Goal: Task Accomplishment & Management: Manage account settings

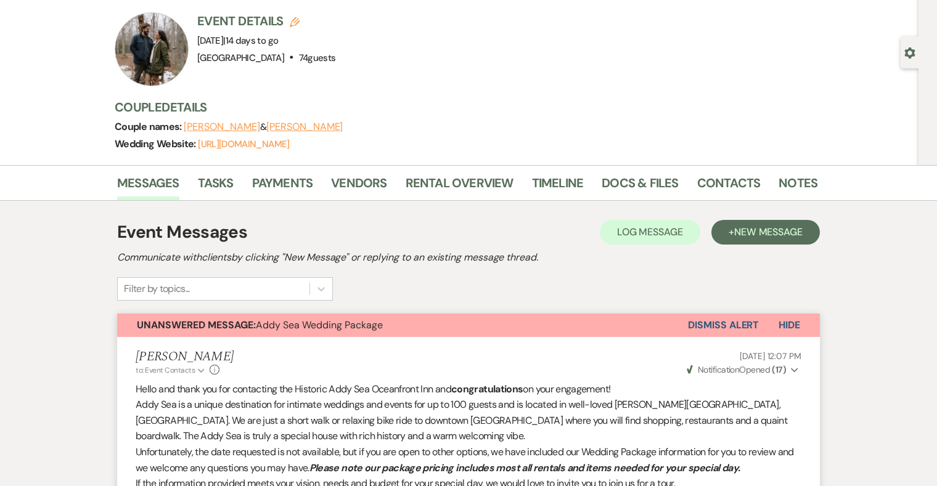
scroll to position [73, 0]
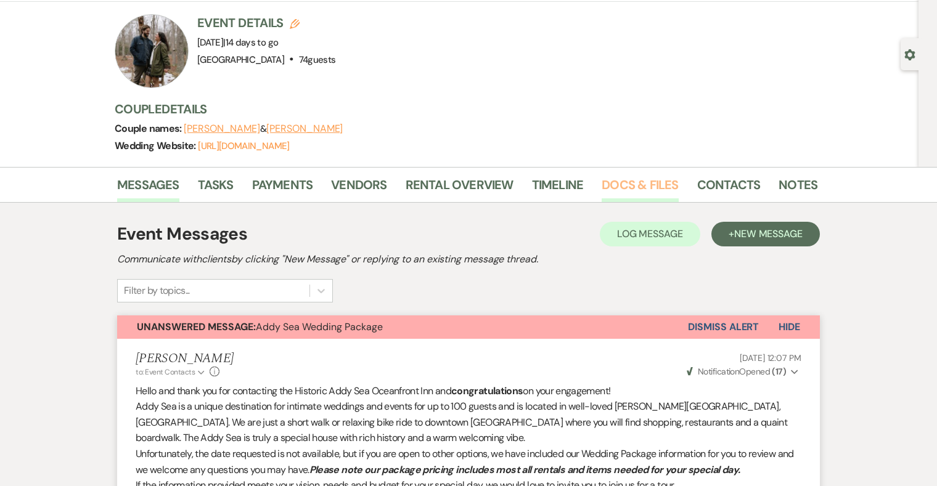
click at [623, 187] on link "Docs & Files" at bounding box center [640, 188] width 76 height 27
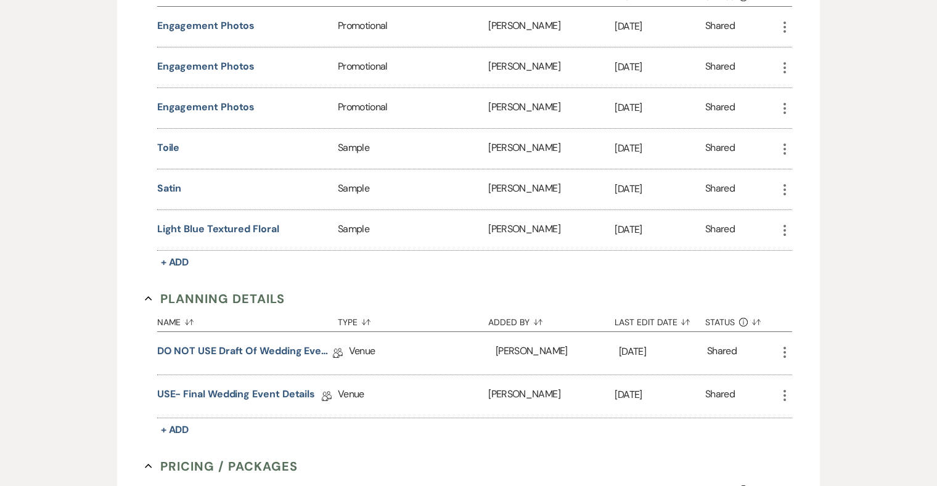
scroll to position [985, 0]
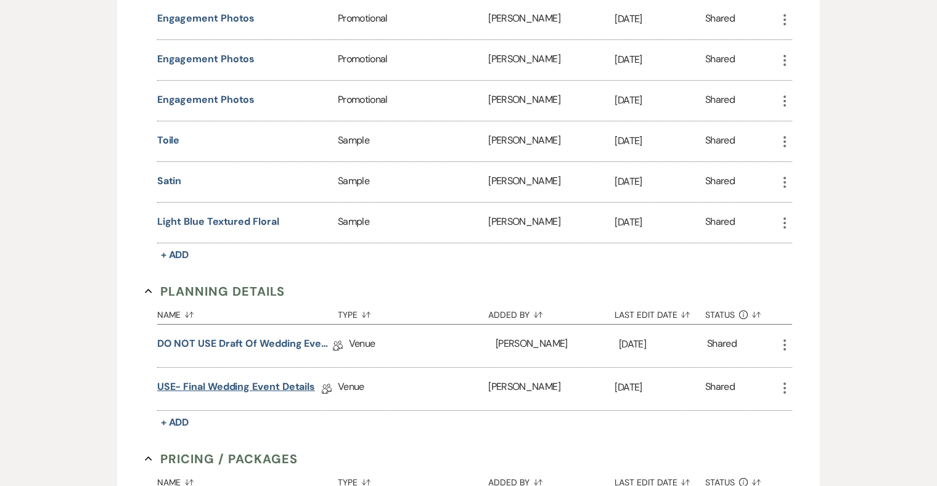
click at [257, 382] on link "USE- Final Wedding Event Details" at bounding box center [236, 389] width 158 height 19
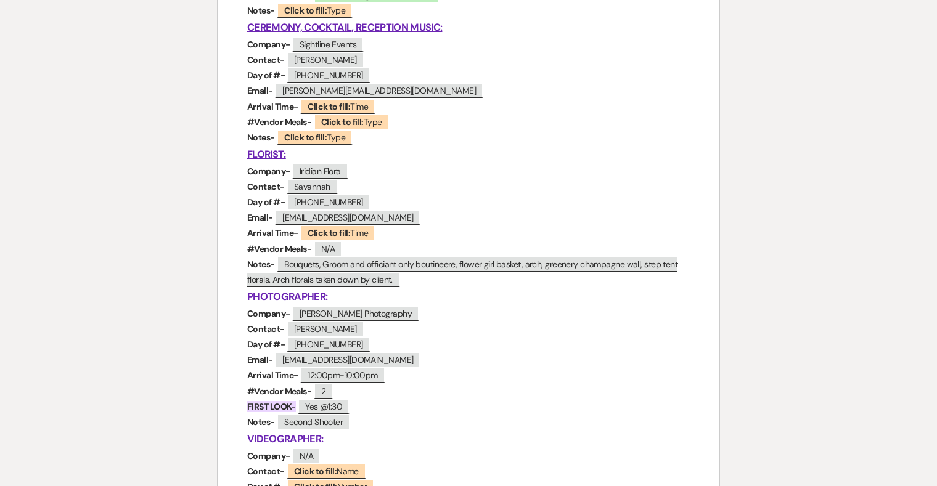
scroll to position [780, 0]
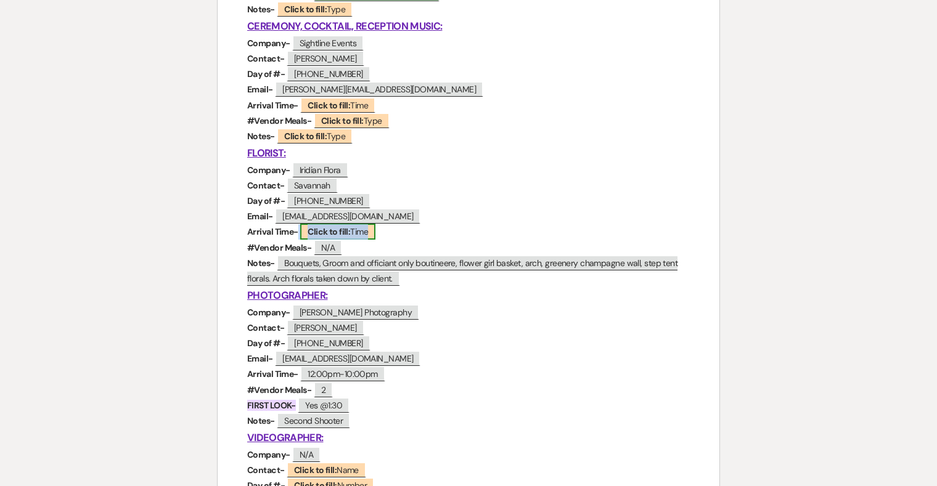
click at [324, 231] on b "Click to fill:" at bounding box center [329, 231] width 43 height 11
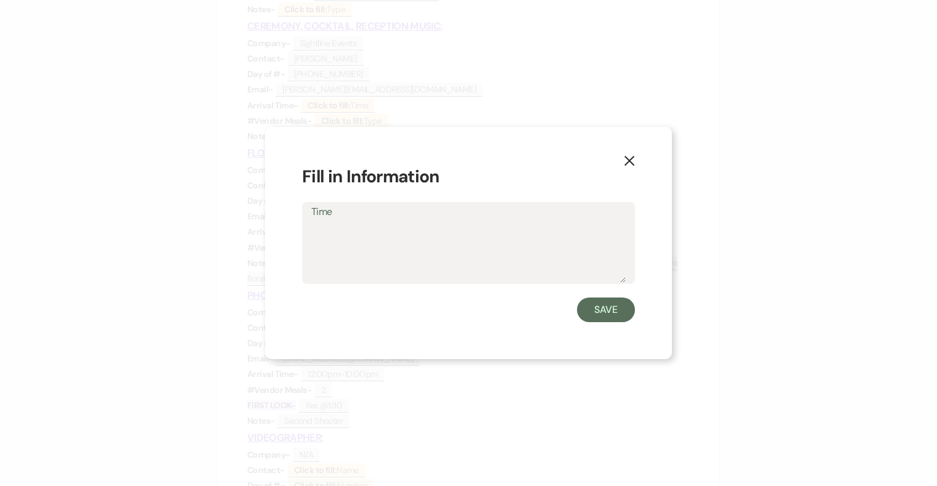
click at [345, 252] on textarea "Time" at bounding box center [468, 252] width 314 height 62
type textarea "11:00am"
click at [609, 314] on button "Save" at bounding box center [606, 310] width 58 height 25
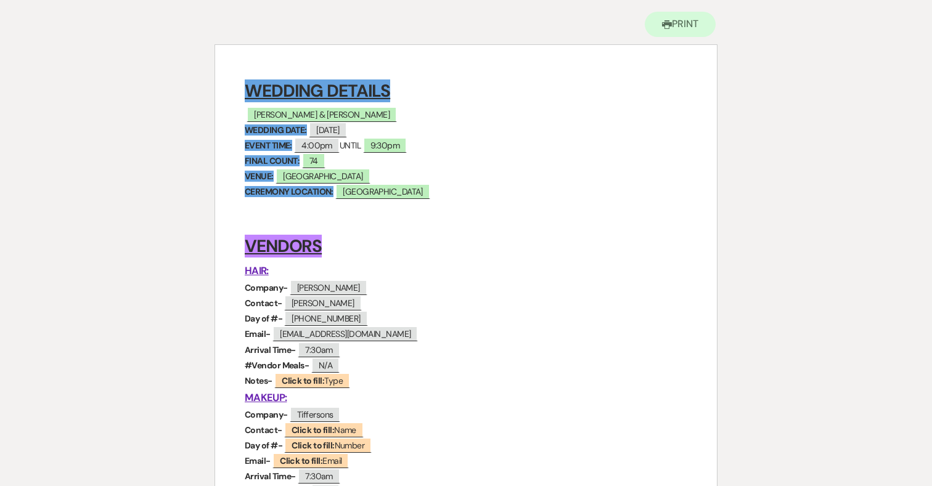
scroll to position [0, 0]
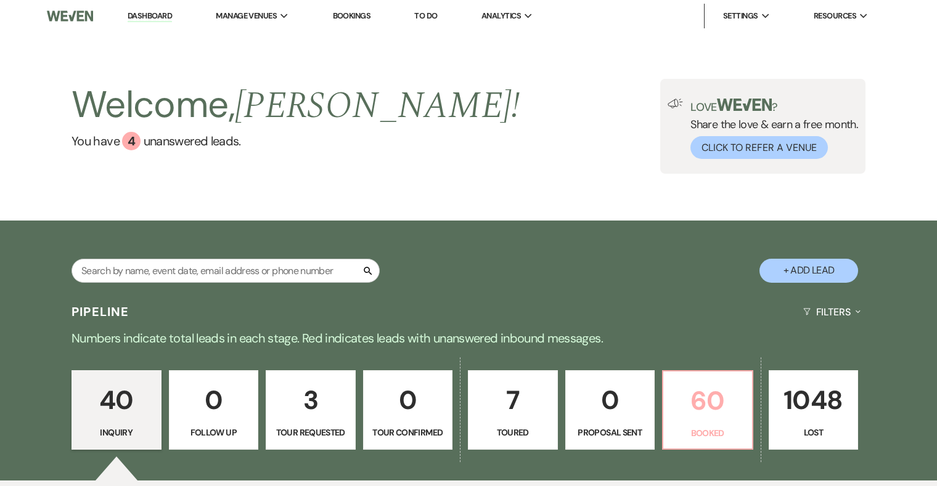
click at [678, 394] on p "60" at bounding box center [708, 400] width 74 height 41
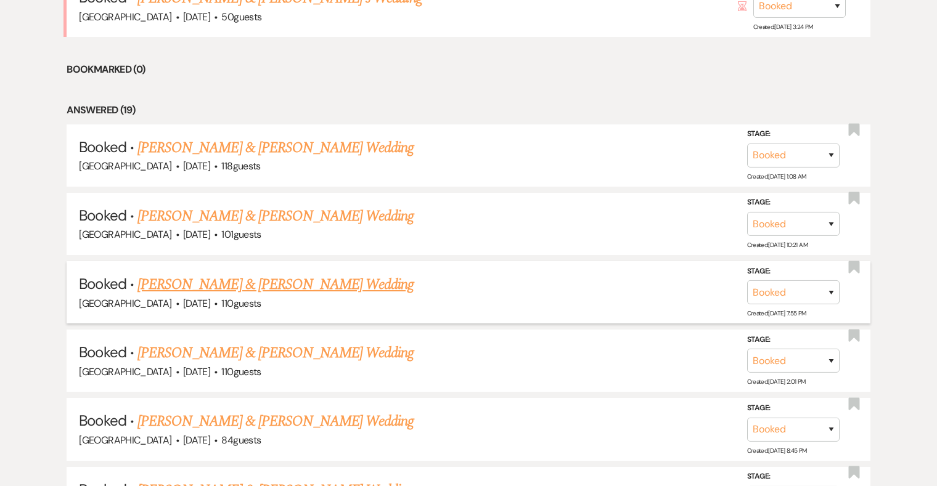
scroll to position [782, 0]
click at [300, 281] on link "[PERSON_NAME] & [PERSON_NAME] Wedding" at bounding box center [275, 284] width 276 height 22
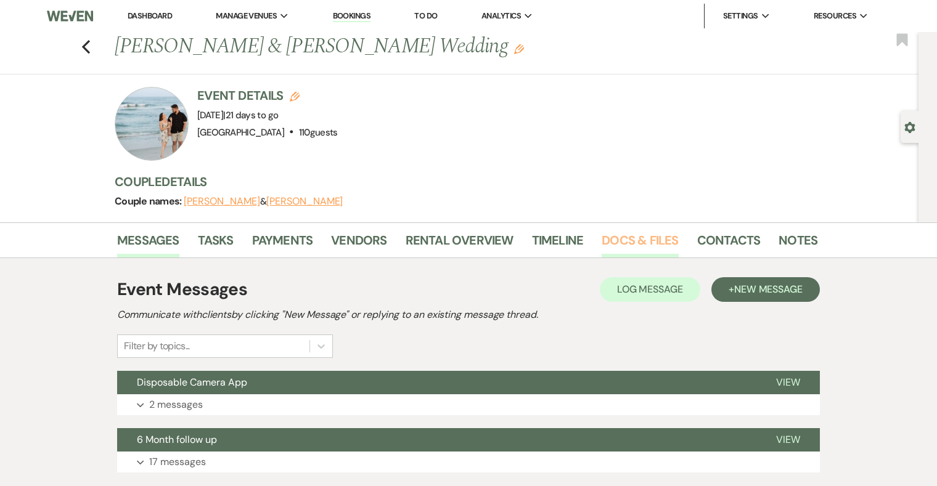
click at [637, 235] on link "Docs & Files" at bounding box center [640, 244] width 76 height 27
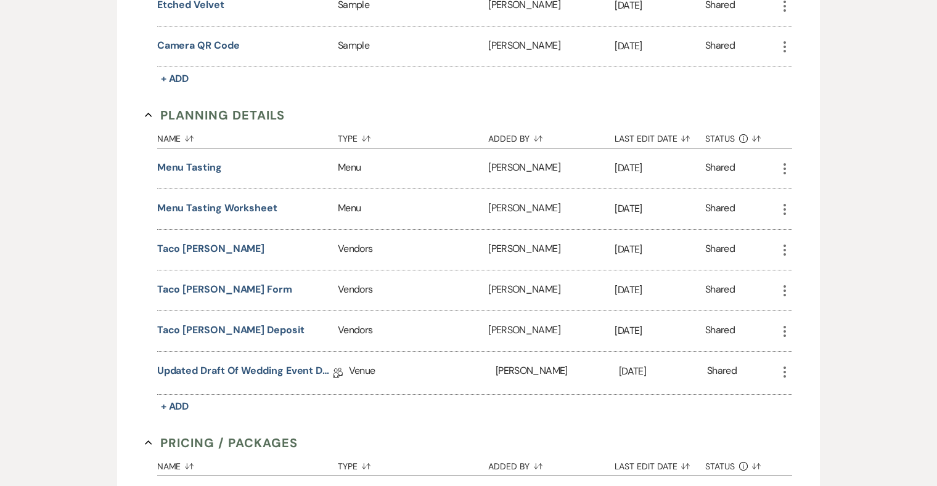
scroll to position [865, 0]
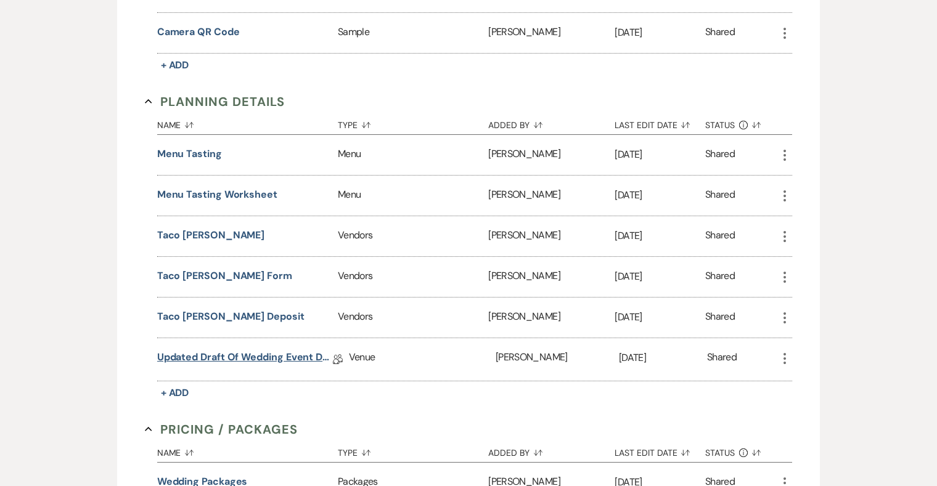
click at [251, 355] on link "Updated Draft of Wedding Event Details" at bounding box center [245, 359] width 176 height 19
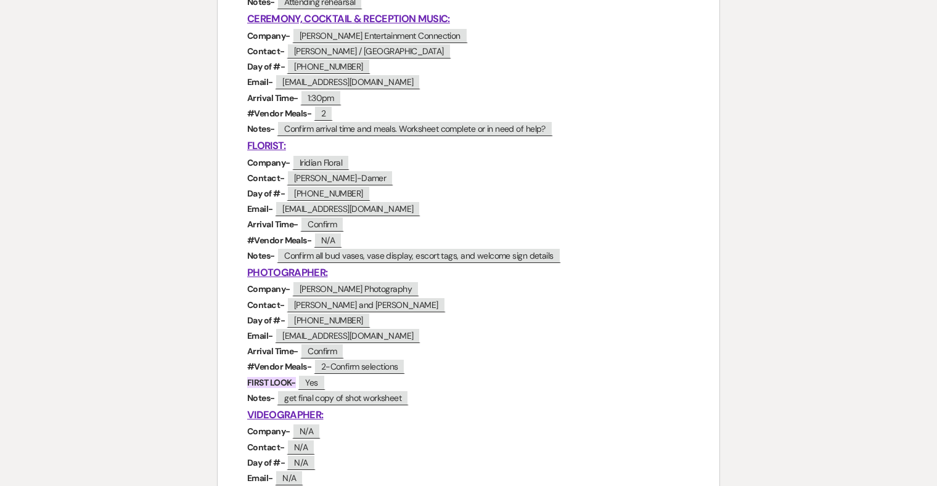
scroll to position [787, 0]
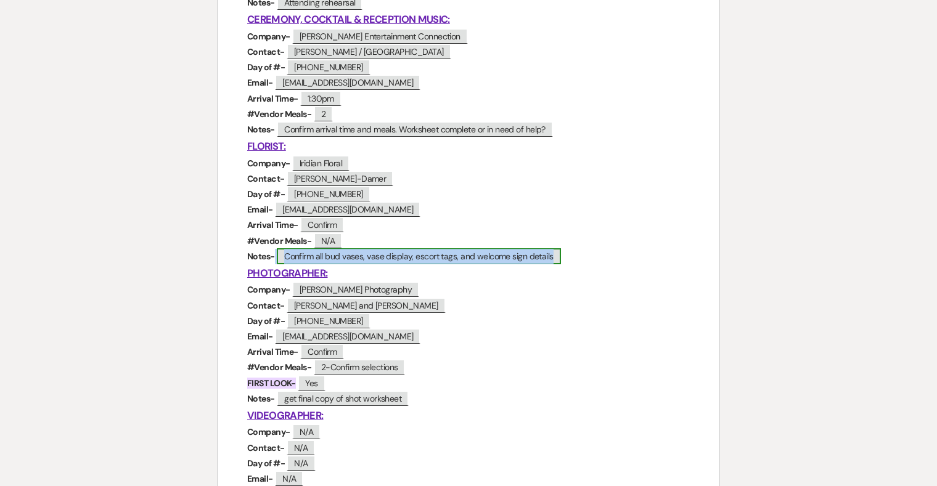
click at [376, 256] on span "Confirm all bud vases, vase display, escort tags, and welcome sign details" at bounding box center [419, 256] width 284 height 16
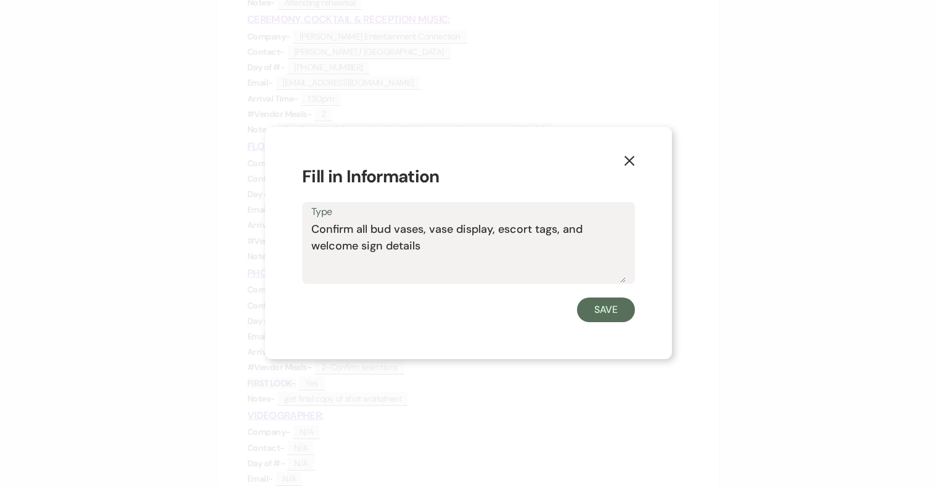
click at [502, 256] on textarea "Confirm all bud vases, vase display, escort tags, and welcome sign details" at bounding box center [468, 252] width 314 height 62
click at [472, 245] on textarea "Confirm all bud vases, vase display, escort tags, and welcome sign details (Per…" at bounding box center [468, 252] width 314 height 62
drag, startPoint x: 472, startPoint y: 245, endPoint x: 447, endPoint y: 245, distance: 25.3
click at [447, 245] on textarea "Confirm all bud vases, vase display, escort tags, and welcome sign details (Per…" at bounding box center [468, 252] width 314 height 62
click at [547, 247] on textarea "Confirm all bud vases, vase display, escort tags, and welcome sign details (Poc…" at bounding box center [468, 252] width 314 height 62
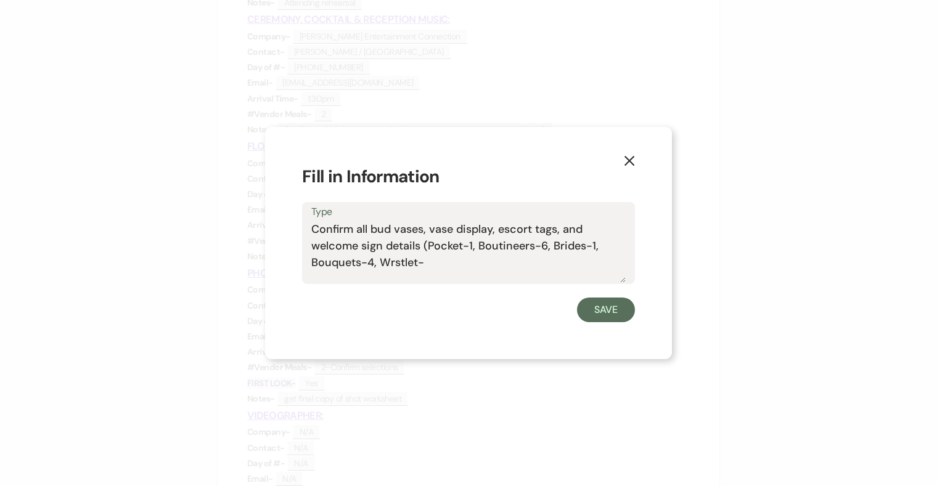
click at [396, 264] on textarea "Confirm all bud vases, vase display, escort tags, and welcome sign details (Poc…" at bounding box center [468, 252] width 314 height 62
click at [379, 265] on textarea "Confirm all bud vases, vase display, escort tags, and welcome sign details (Poc…" at bounding box center [468, 252] width 314 height 62
click at [482, 261] on textarea "Confirm all bud vases, vase display, escort tags, and welcome sign details (Poc…" at bounding box center [468, 252] width 314 height 62
click at [467, 257] on textarea "Confirm all bud vases, vase display, escort tags, and welcome sign details (Poc…" at bounding box center [468, 252] width 314 height 62
click at [505, 263] on textarea "Confirm all bud vases, vase display, escort tags, and welcome sign details (Poc…" at bounding box center [468, 252] width 314 height 62
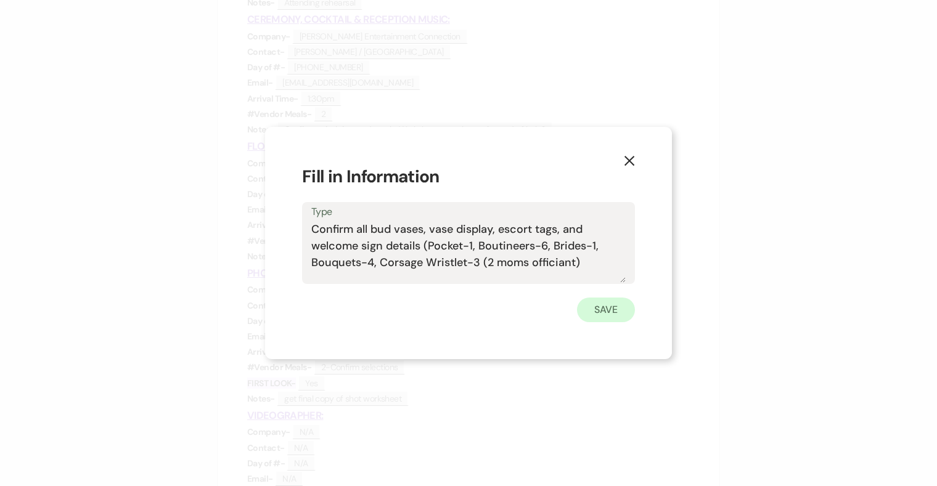
type textarea "Confirm all bud vases, vase display, escort tags, and welcome sign details (Poc…"
click at [598, 308] on button "Save" at bounding box center [606, 310] width 58 height 25
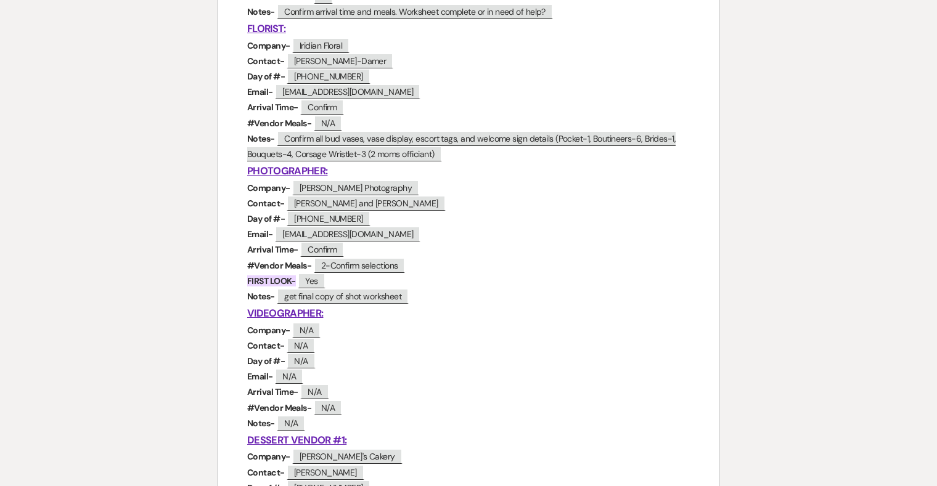
scroll to position [906, 0]
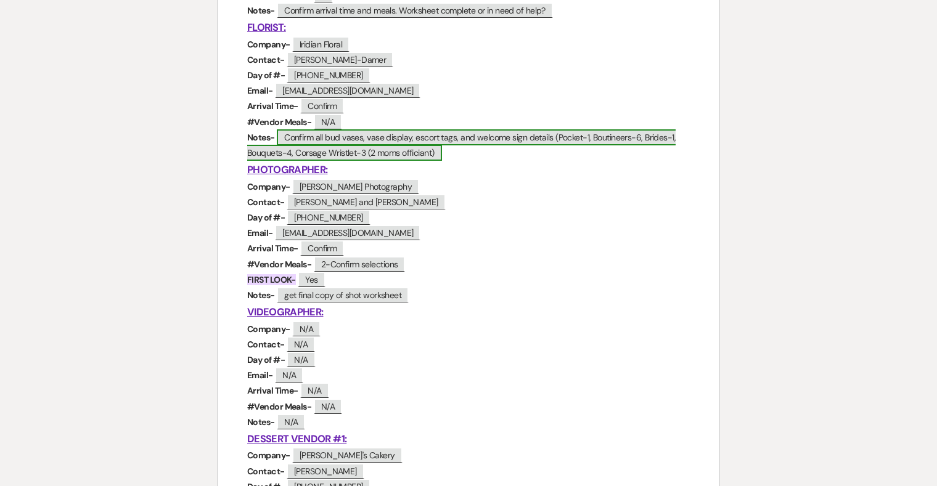
click at [429, 160] on span "Confirm all bud vases, vase display, escort tags, and welcome sign details (Poc…" at bounding box center [461, 144] width 429 height 31
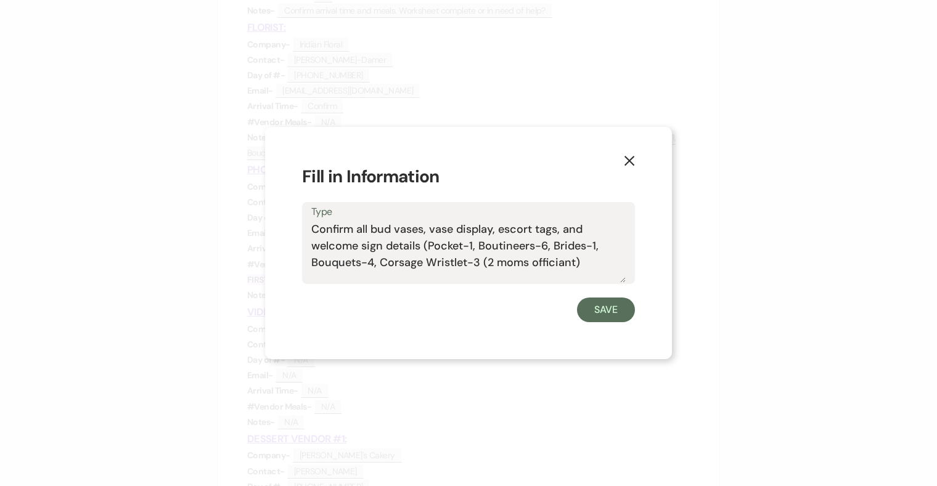
click at [589, 266] on textarea "Confirm all bud vases, vase display, escort tags, and welcome sign details (Poc…" at bounding box center [468, 252] width 314 height 62
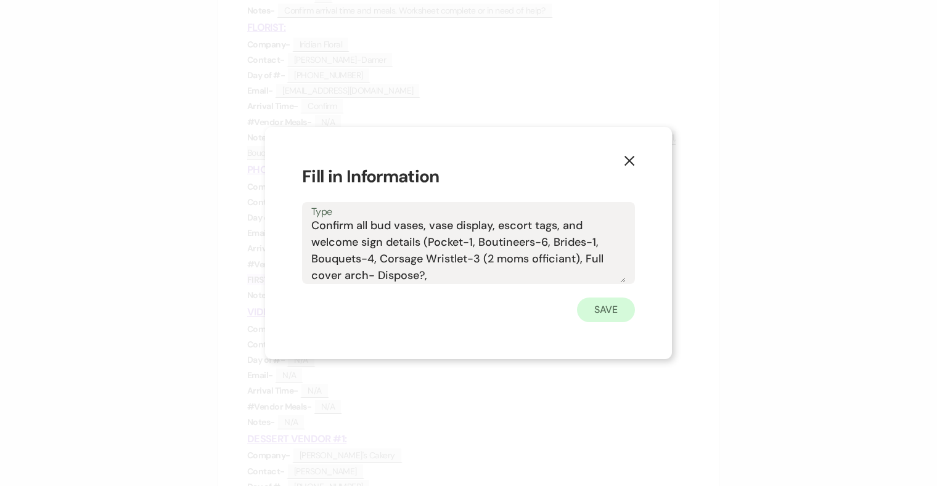
type textarea "Confirm all bud vases, vase display, escort tags, and welcome sign details (Poc…"
click at [616, 306] on button "Save" at bounding box center [606, 310] width 58 height 25
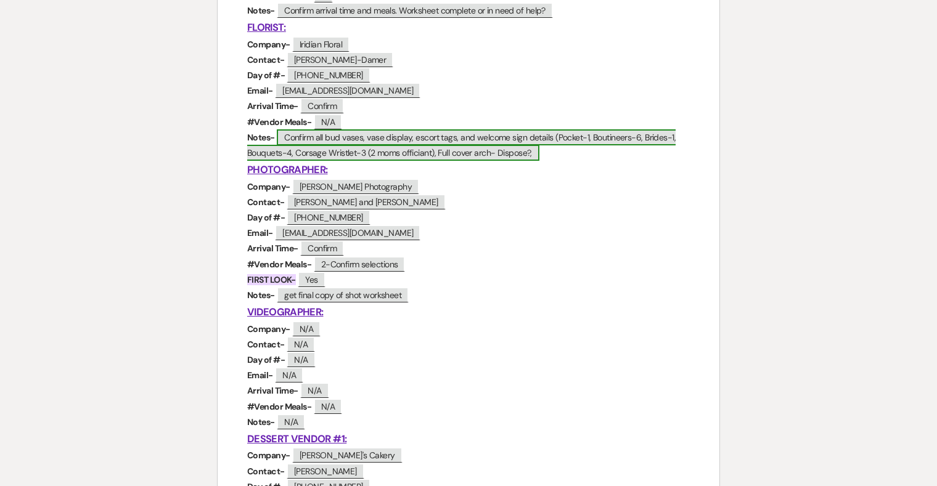
click at [514, 158] on span "Confirm all bud vases, vase display, escort tags, and welcome sign details (Poc…" at bounding box center [461, 144] width 429 height 31
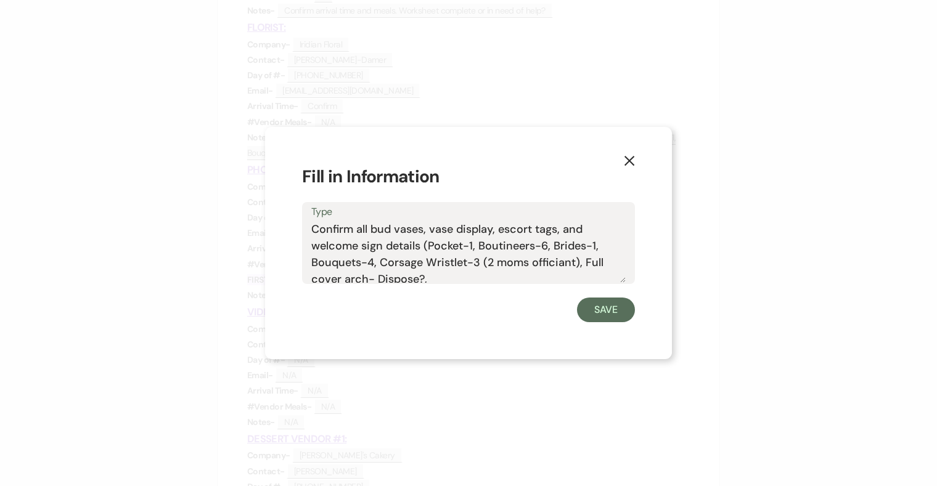
click at [433, 278] on textarea "Confirm all bud vases, vase display, escort tags, and welcome sign details (Poc…" at bounding box center [468, 252] width 314 height 62
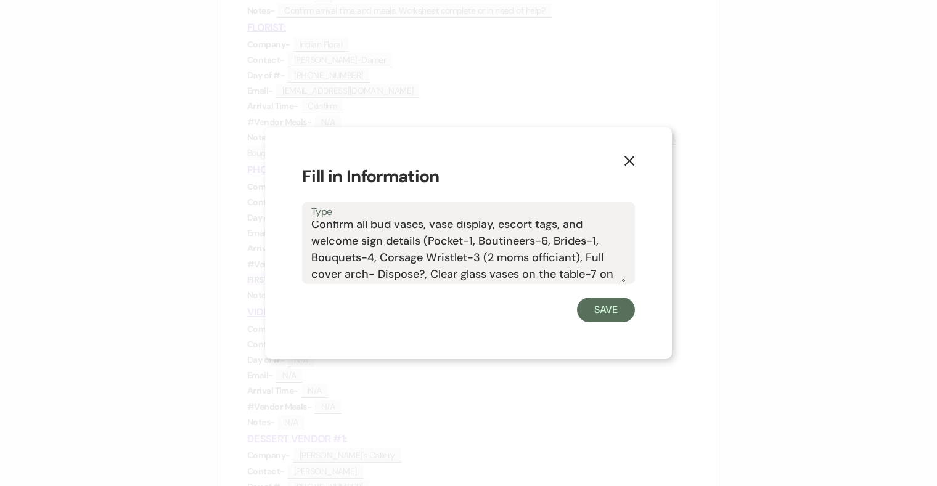
scroll to position [20, 0]
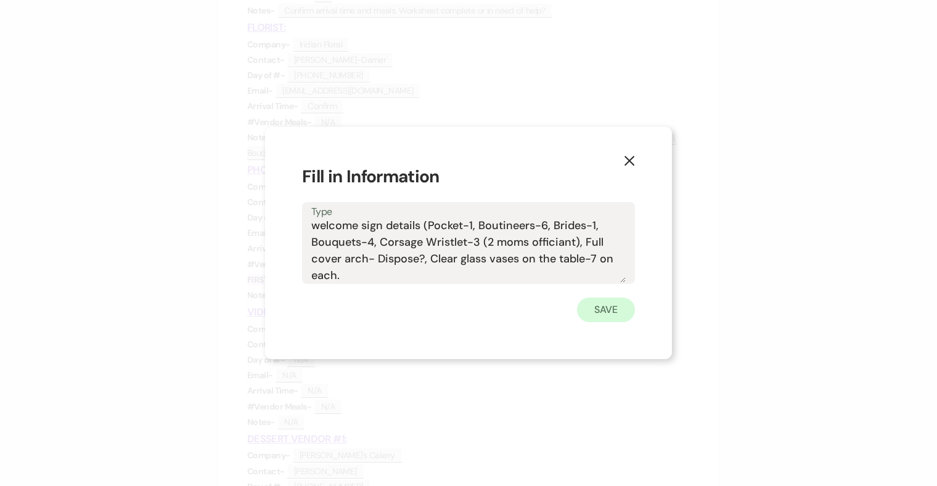
type textarea "Confirm all bud vases, vase display, escort tags, and welcome sign details (Poc…"
click at [606, 313] on button "Save" at bounding box center [606, 310] width 58 height 25
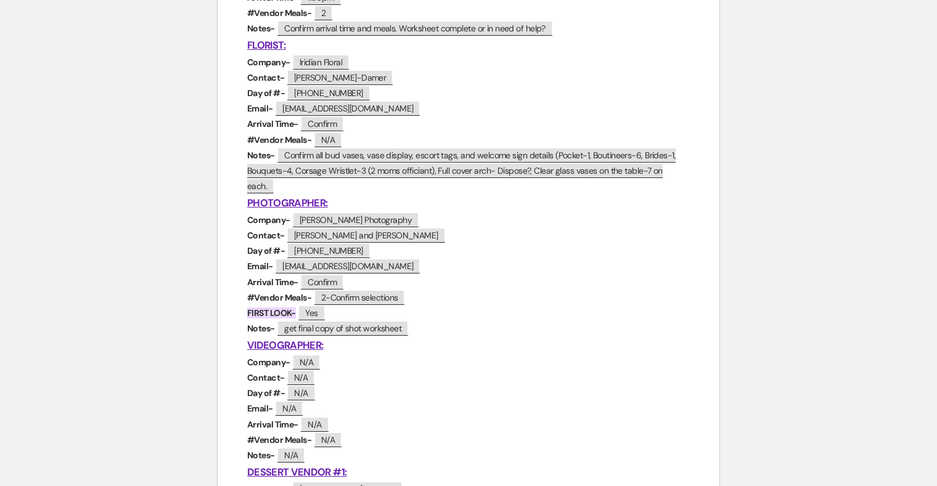
scroll to position [887, 0]
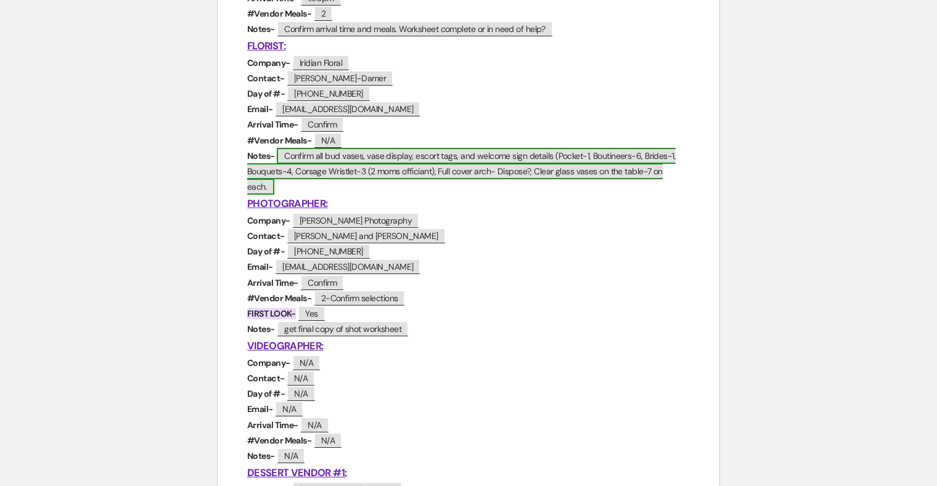
click at [676, 167] on span "Confirm all bud vases, vase display, escort tags, and welcome sign details (Poc…" at bounding box center [461, 171] width 429 height 47
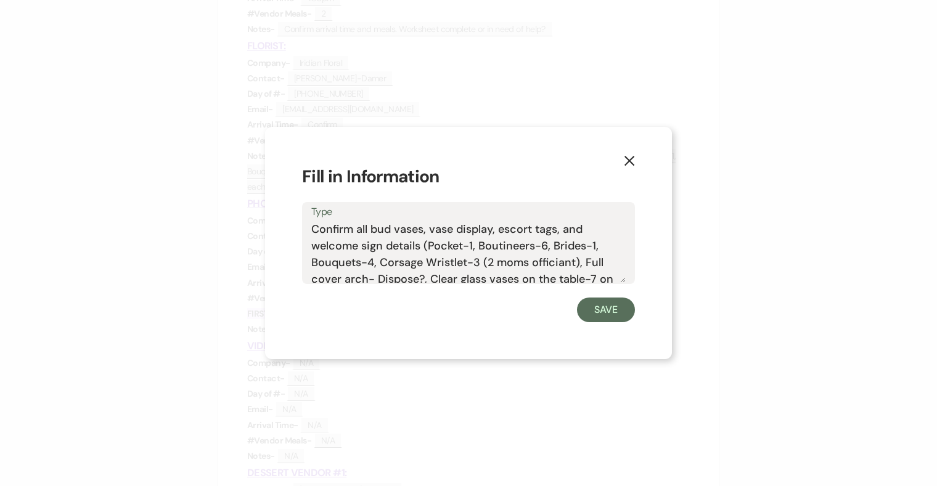
scroll to position [22, 0]
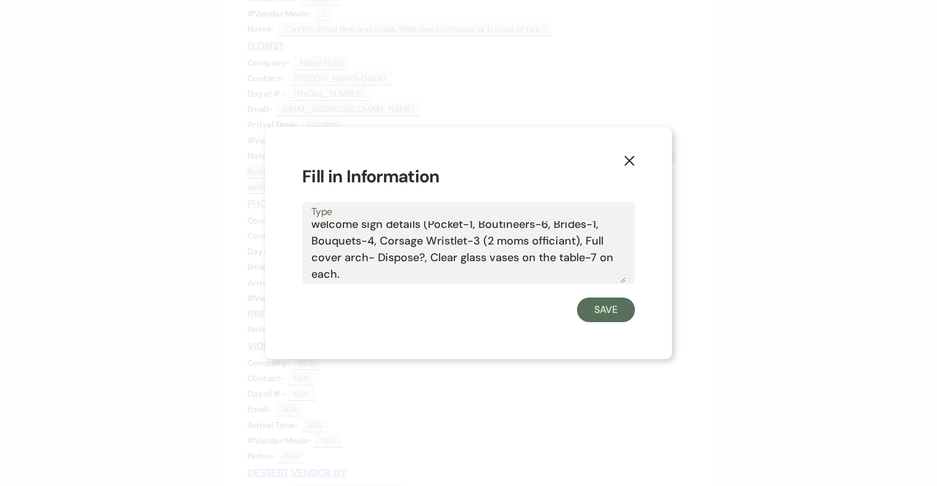
click at [359, 272] on textarea "Confirm all bud vases, vase display, escort tags, and welcome sign details (Poc…" at bounding box center [468, 252] width 314 height 62
click at [342, 274] on textarea "Confirm all bud vases, vase display, escort tags, and welcome sign details (Poc…" at bounding box center [468, 252] width 314 height 62
click at [473, 268] on textarea "Confirm all bud vases, vase display, escort tags, and welcome sign details (Poc…" at bounding box center [468, 252] width 314 height 62
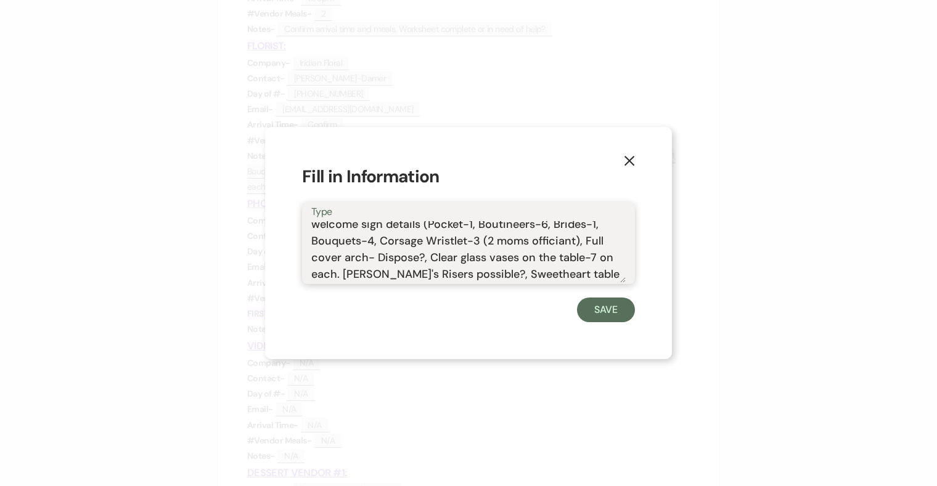
scroll to position [37, 0]
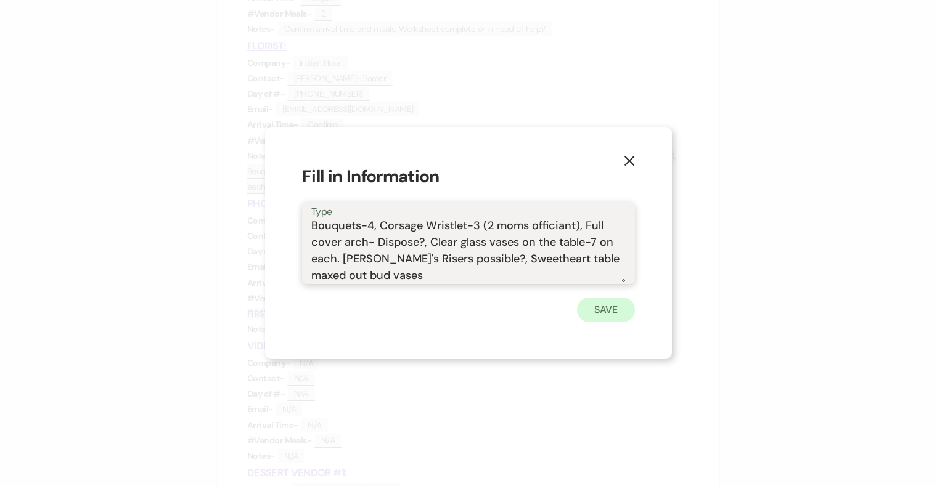
type textarea "Confirm all bud vases, vase display, escort tags, and welcome sign details (Poc…"
click at [605, 316] on button "Save" at bounding box center [606, 310] width 58 height 25
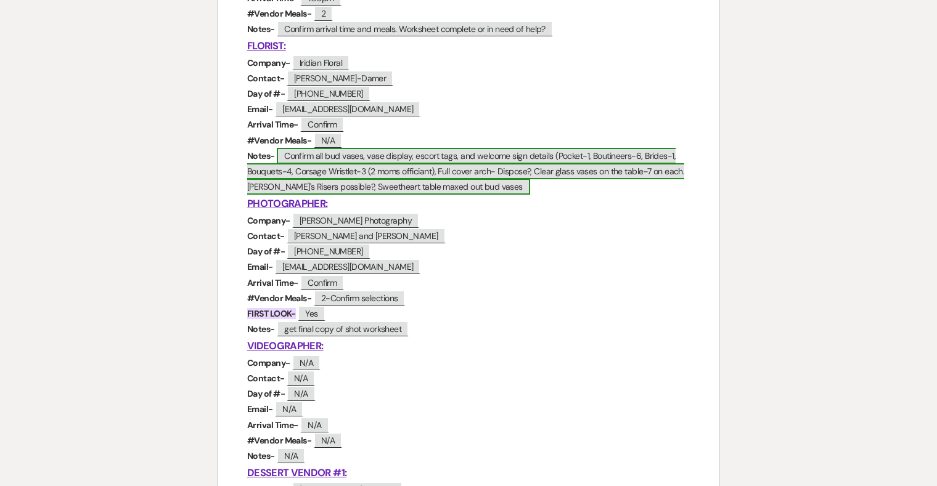
click at [473, 185] on span "Confirm all bud vases, vase display, escort tags, and welcome sign details (Poc…" at bounding box center [465, 171] width 437 height 47
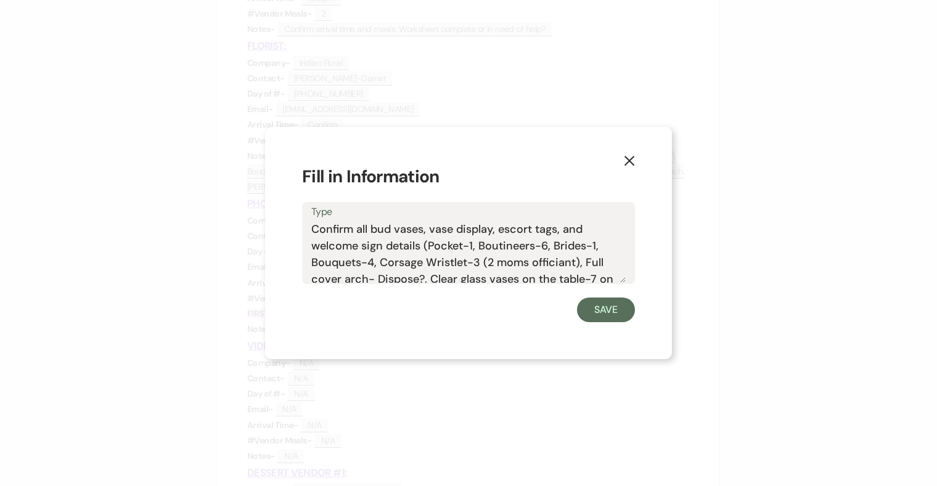
scroll to position [38, 0]
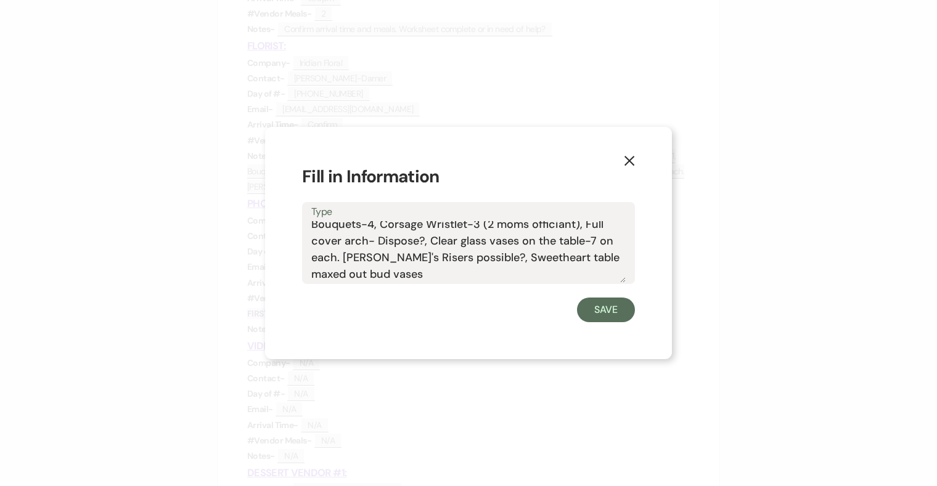
click at [383, 273] on textarea "Confirm all bud vases, vase display, escort tags, and welcome sign details (Poc…" at bounding box center [468, 252] width 314 height 62
type textarea "Confirm all bud vases, vase display, escort tags, and welcome sign details (Poc…"
click at [630, 162] on use "button" at bounding box center [630, 161] width 10 height 10
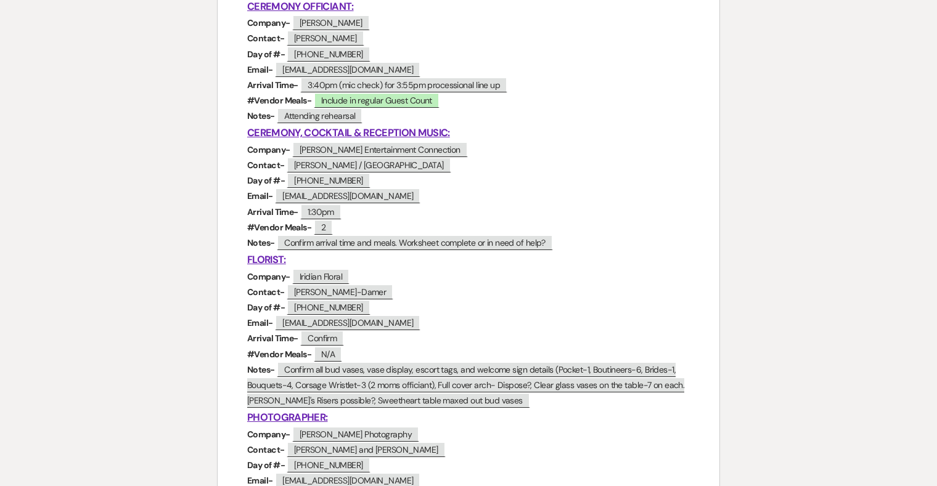
scroll to position [679, 0]
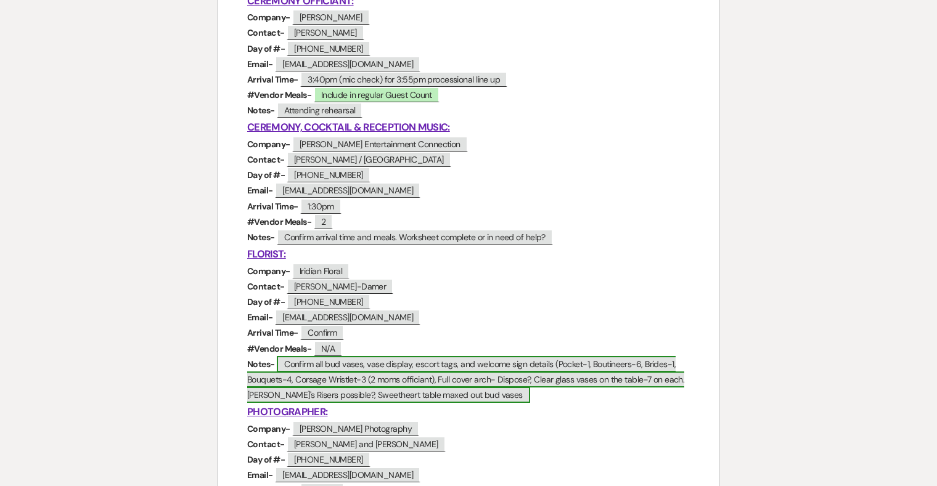
click at [456, 397] on span "Confirm all bud vases, vase display, escort tags, and welcome sign details (Poc…" at bounding box center [465, 379] width 437 height 47
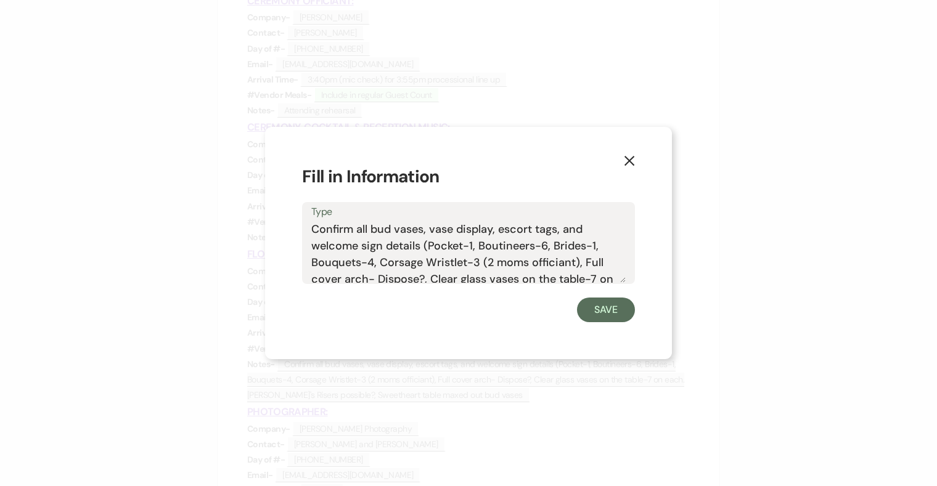
scroll to position [38, 0]
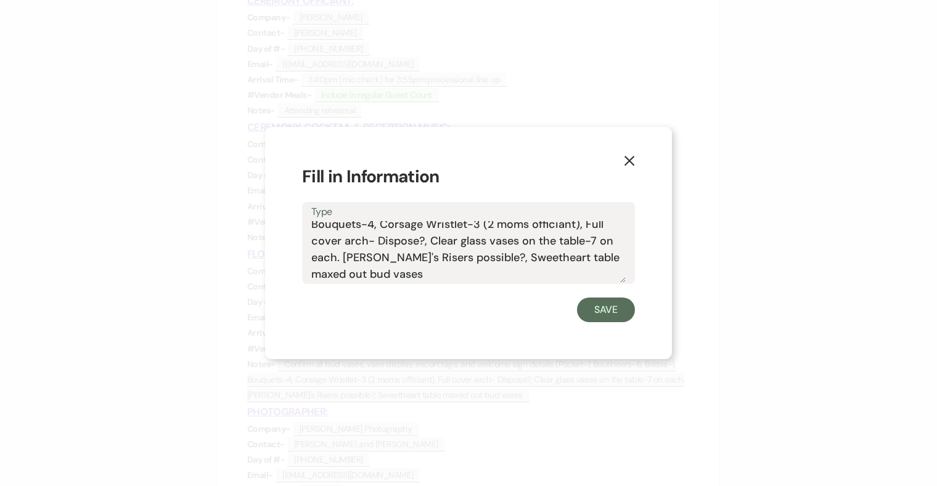
click at [374, 273] on textarea "Confirm all bud vases, vase display, escort tags, and welcome sign details (Poc…" at bounding box center [468, 252] width 314 height 62
click at [507, 274] on textarea "Confirm all bud vases, vase display, escort tags, and welcome sign details (Poc…" at bounding box center [468, 252] width 314 height 62
click at [420, 273] on textarea "Confirm all bud vases, vase display, escort tags, and welcome sign details (Poc…" at bounding box center [468, 252] width 314 height 62
type textarea "Confirm all bud vases, vase display, escort tags, and welcome sign details (Poc…"
click at [622, 310] on button "Save" at bounding box center [606, 310] width 58 height 25
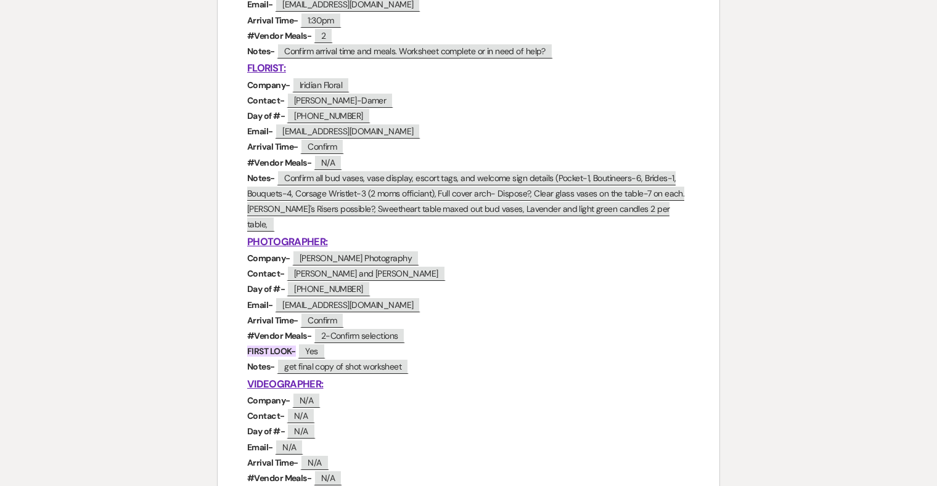
scroll to position [868, 0]
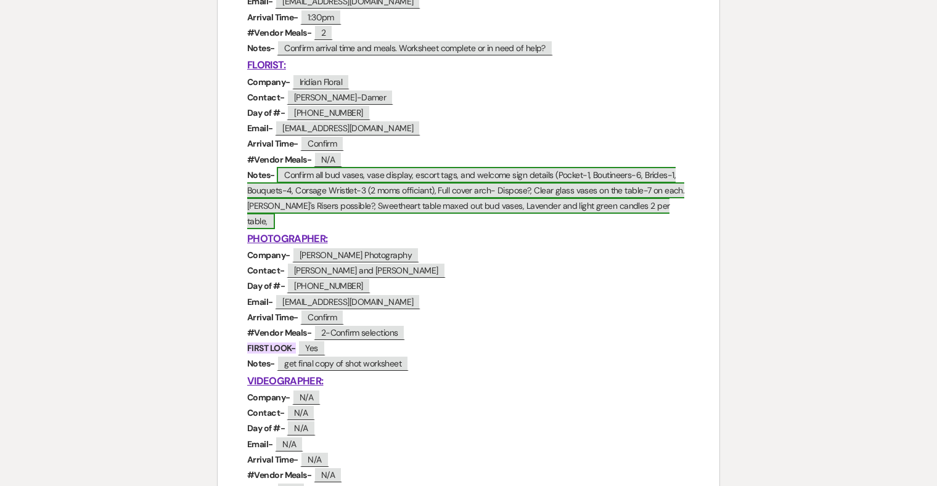
click at [626, 212] on span "Confirm all bud vases, vase display, escort tags, and welcome sign details (Poc…" at bounding box center [465, 198] width 437 height 63
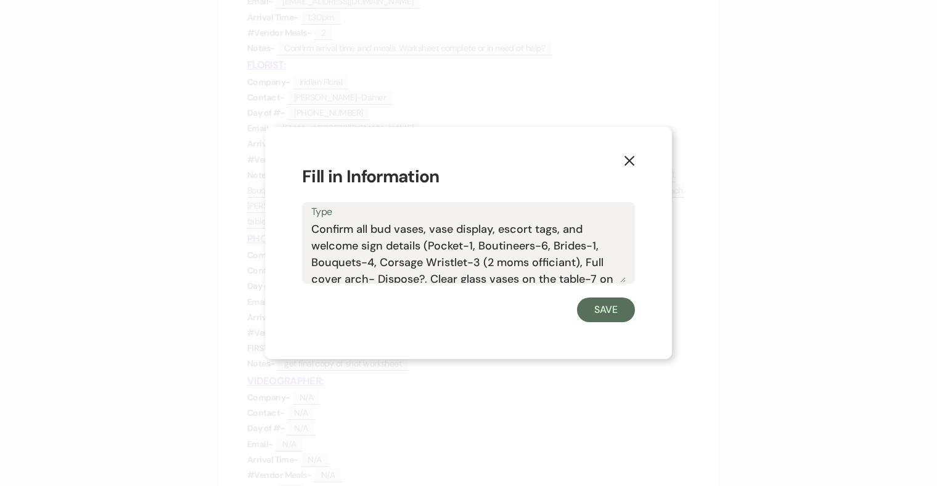
scroll to position [38, 0]
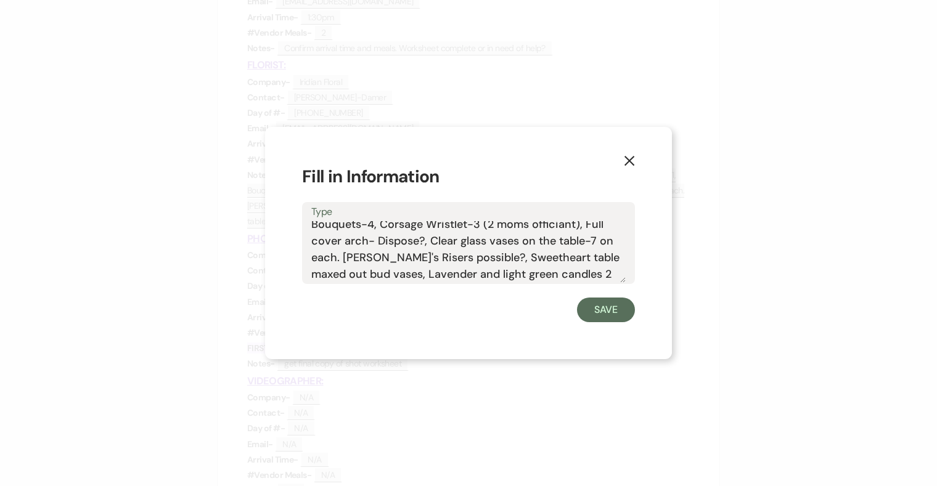
click at [608, 276] on textarea "Confirm all bud vases, vase display, escort tags, and welcome sign details (Poc…" at bounding box center [468, 252] width 314 height 62
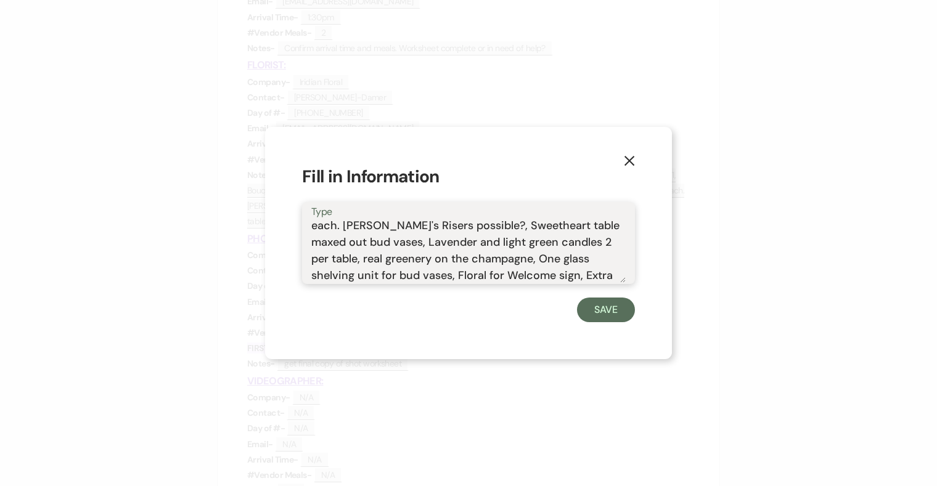
scroll to position [87, 0]
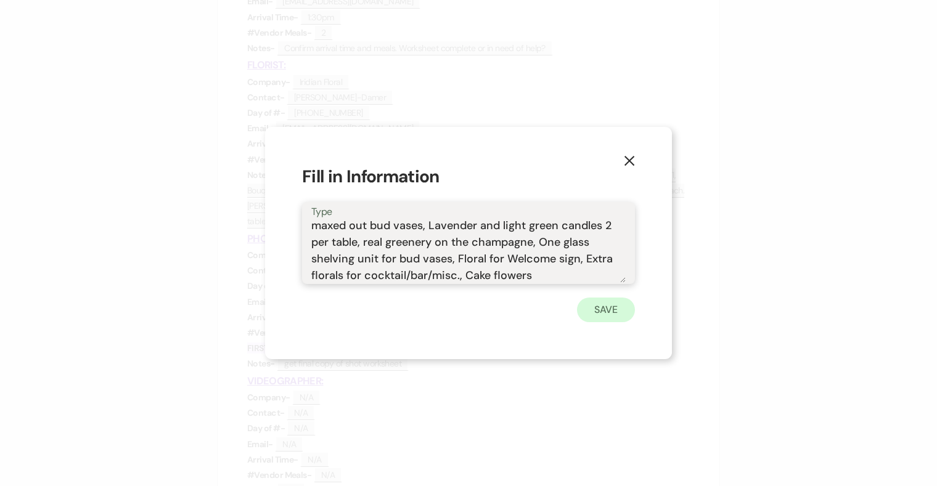
type textarea "Confirm all bud vases, vase display, escort tags, and welcome sign details (Poc…"
click at [611, 307] on button "Save" at bounding box center [606, 310] width 58 height 25
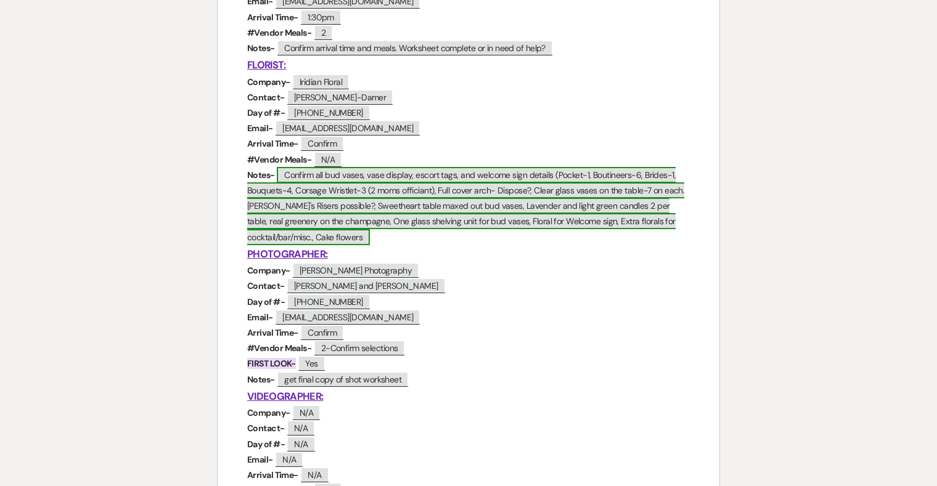
click at [363, 240] on span "Confirm all bud vases, vase display, escort tags, and welcome sign details (Poc…" at bounding box center [465, 206] width 437 height 78
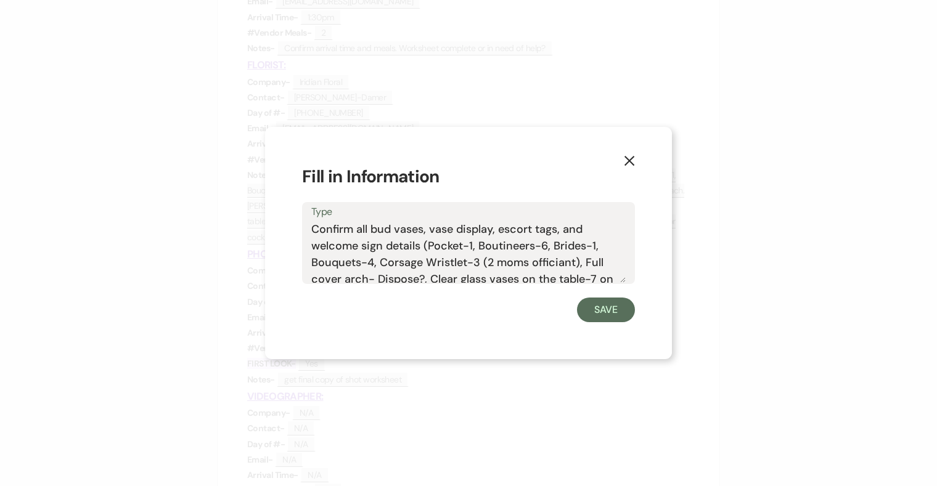
scroll to position [88, 0]
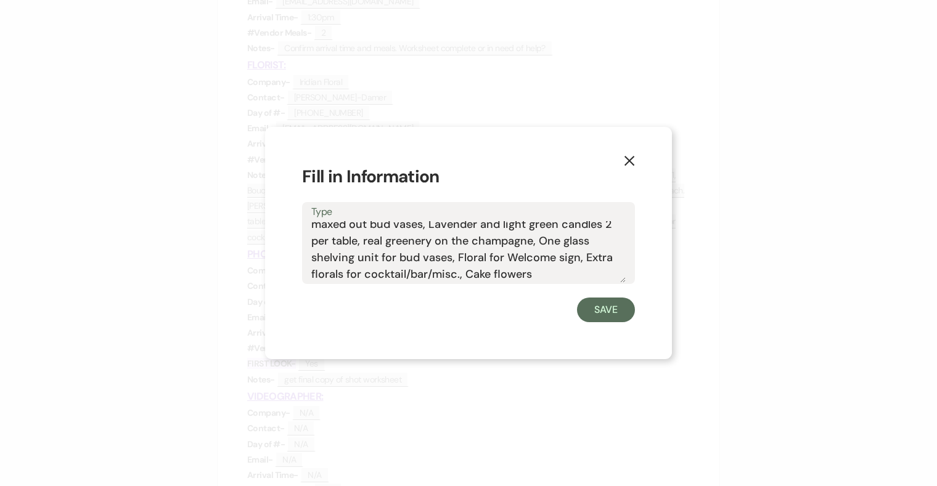
click at [488, 270] on textarea "Confirm all bud vases, vase display, escort tags, and welcome sign details (Poc…" at bounding box center [468, 252] width 314 height 62
type textarea "Confirm all bud vases, vase display, escort tags, and welcome sign details (Poc…"
click at [613, 308] on button "Save" at bounding box center [606, 310] width 58 height 25
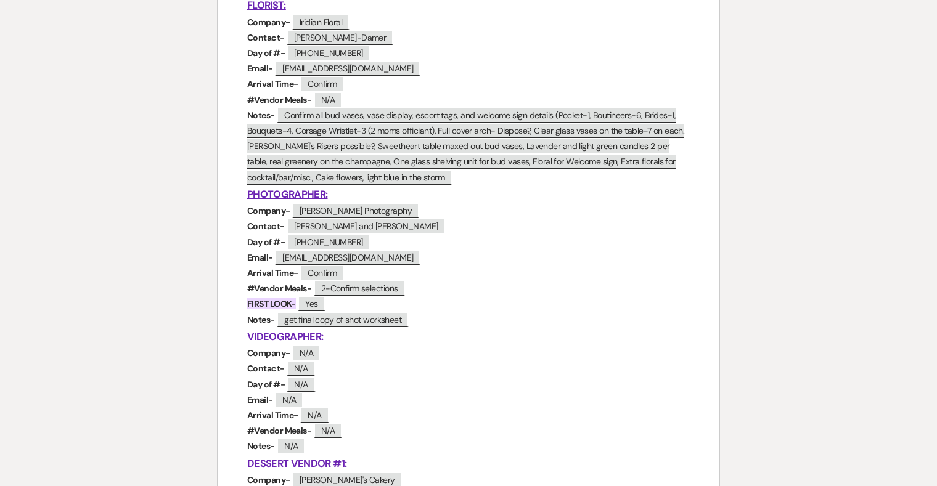
scroll to position [940, 0]
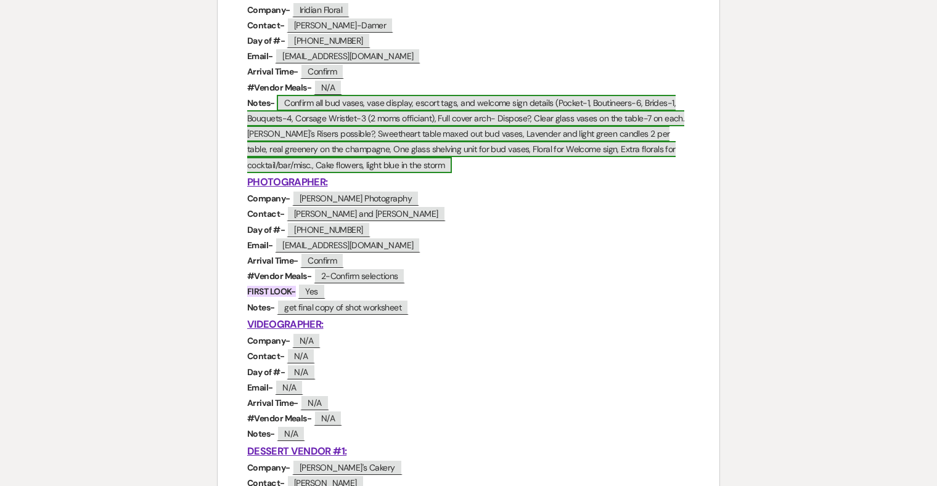
click at [440, 168] on span "Confirm all bud vases, vase display, escort tags, and welcome sign details (Poc…" at bounding box center [465, 134] width 437 height 78
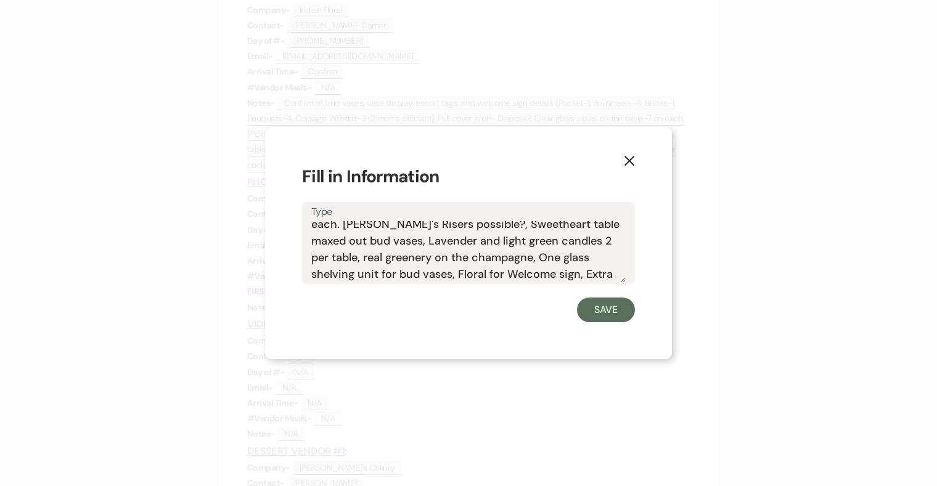
scroll to position [88, 0]
click at [602, 277] on textarea "Confirm all bud vases, vase display, escort tags, and welcome sign details (Poc…" at bounding box center [468, 252] width 314 height 62
click at [610, 307] on button "Save" at bounding box center [606, 310] width 58 height 25
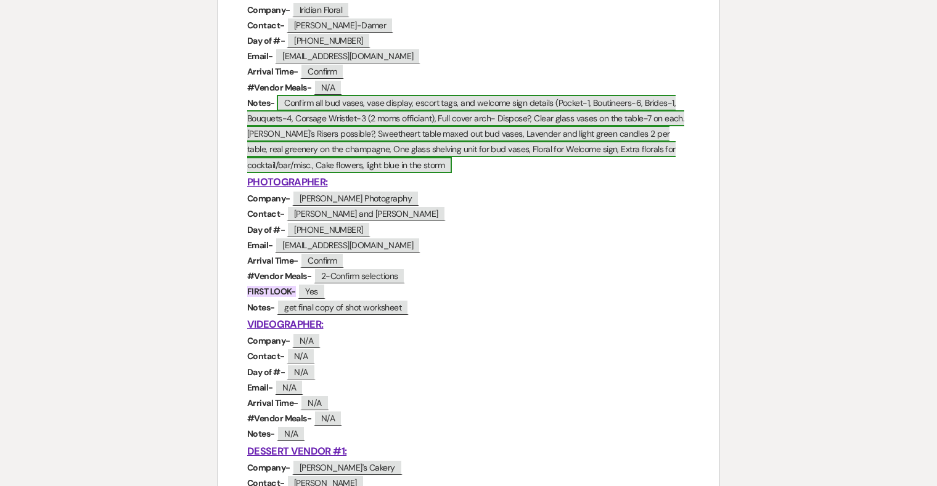
click at [401, 133] on span "Confirm all bud vases, vase display, escort tags, and welcome sign details (Poc…" at bounding box center [465, 134] width 437 height 78
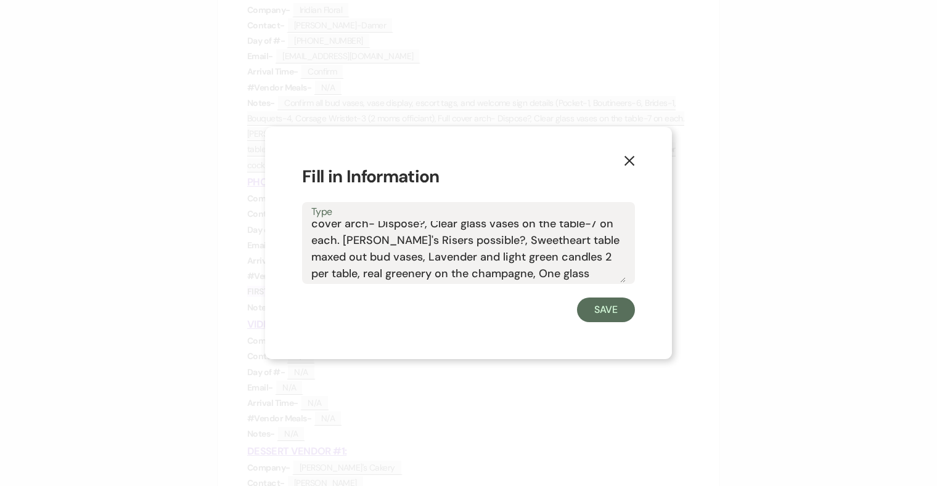
scroll to position [57, 0]
drag, startPoint x: 441, startPoint y: 258, endPoint x: 415, endPoint y: 258, distance: 26.5
click at [415, 258] on textarea "Confirm all bud vases, vase display, escort tags, and welcome sign details (Poc…" at bounding box center [468, 252] width 314 height 62
click at [447, 256] on textarea "Confirm all bud vases, vase display, escort tags, and welcome sign details (Poc…" at bounding box center [468, 252] width 314 height 62
drag, startPoint x: 470, startPoint y: 253, endPoint x: 445, endPoint y: 253, distance: 25.3
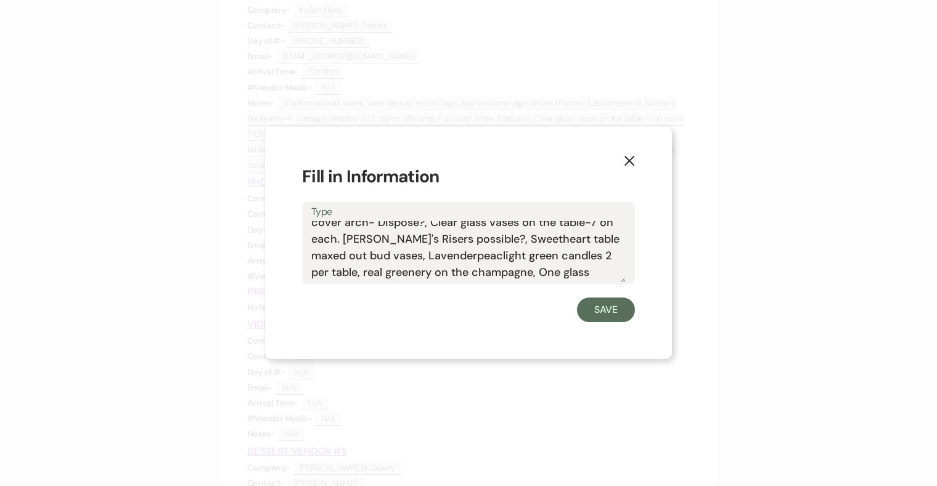
click at [445, 253] on textarea "Confirm all bud vases, vase display, escort tags, and welcome sign details (Poc…" at bounding box center [468, 252] width 314 height 62
click at [417, 260] on textarea "Confirm all bud vases, vase display, escort tags, and welcome sign details (Poc…" at bounding box center [468, 252] width 314 height 62
type textarea "Confirm all bud vases, vase display, escort tags, and welcome sign details (Poc…"
click at [601, 308] on button "Save" at bounding box center [606, 310] width 58 height 25
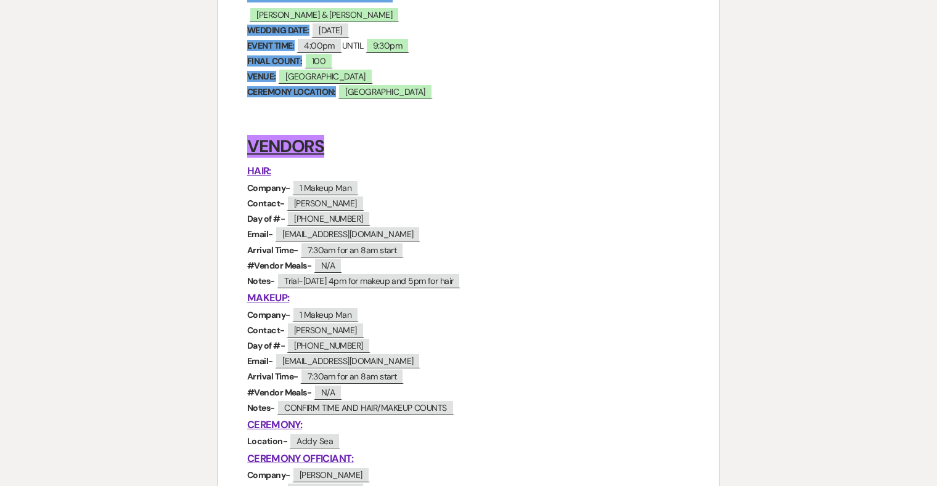
scroll to position [0, 0]
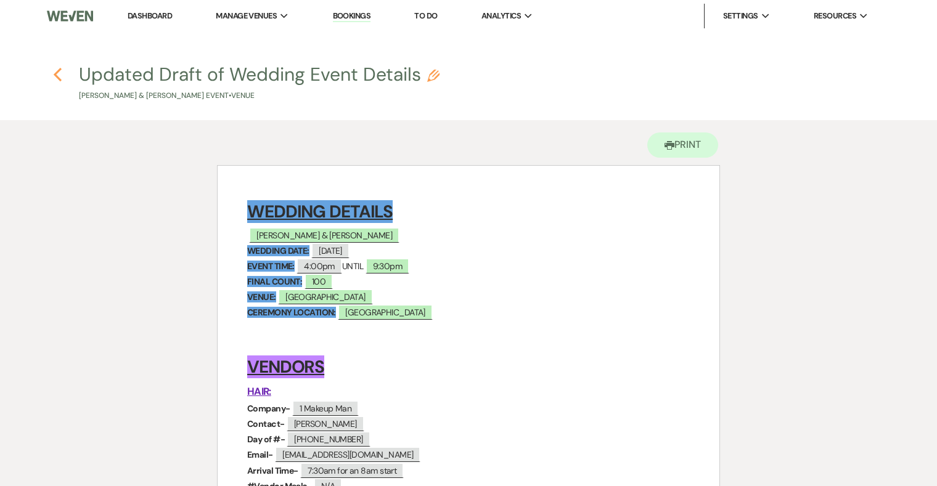
click at [60, 73] on icon "Previous" at bounding box center [57, 74] width 9 height 15
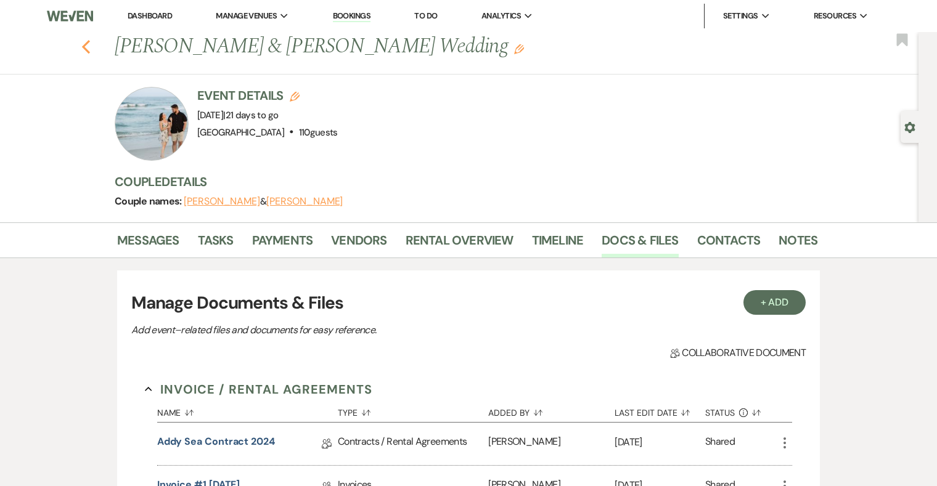
click at [83, 41] on icon "Previous" at bounding box center [85, 46] width 9 height 15
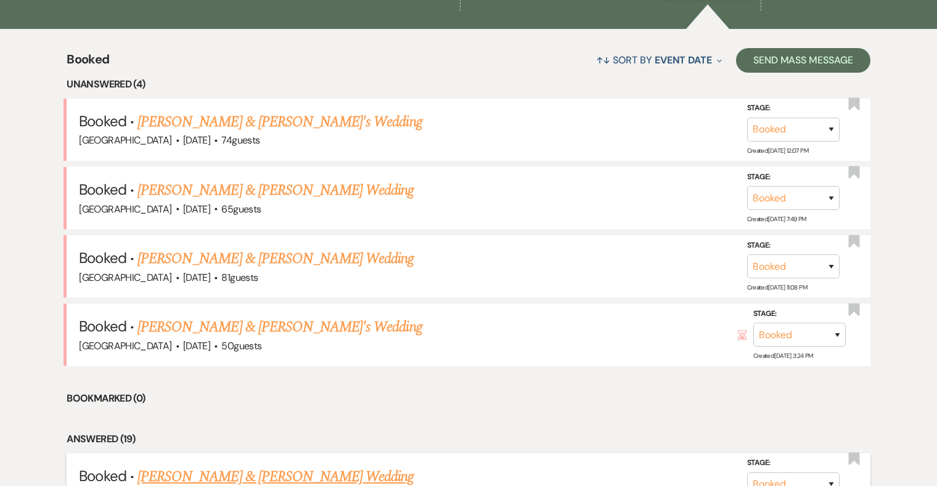
scroll to position [444, 0]
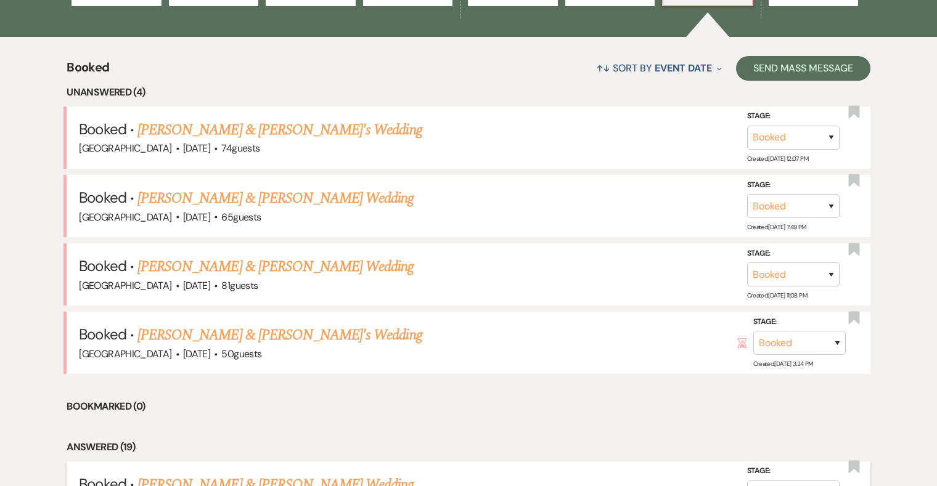
click at [335, 127] on link "[PERSON_NAME] & [PERSON_NAME]'s Wedding" at bounding box center [279, 130] width 285 height 22
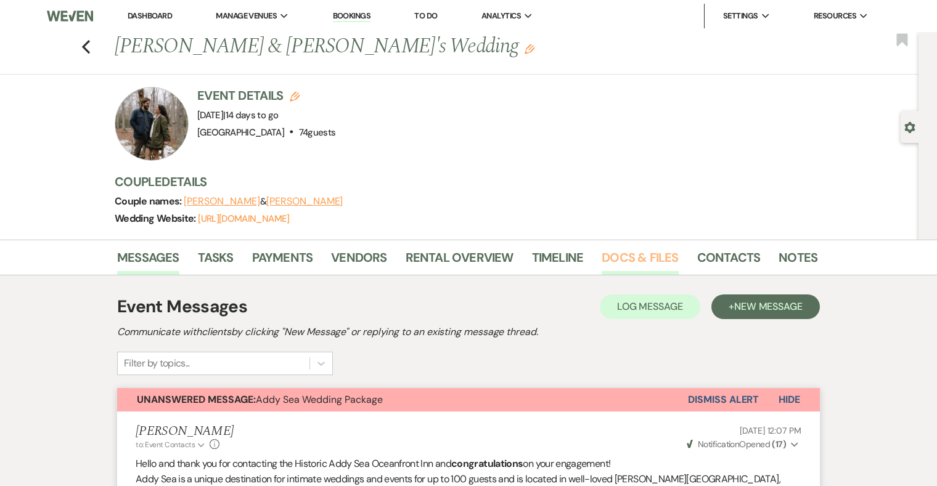
click at [643, 258] on link "Docs & Files" at bounding box center [640, 261] width 76 height 27
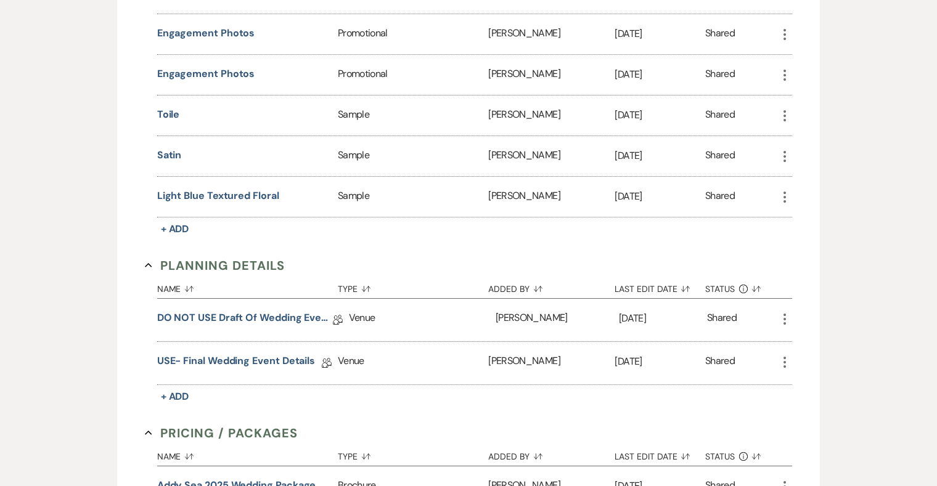
scroll to position [1011, 0]
click at [239, 353] on link "USE- Final Wedding Event Details" at bounding box center [236, 362] width 158 height 19
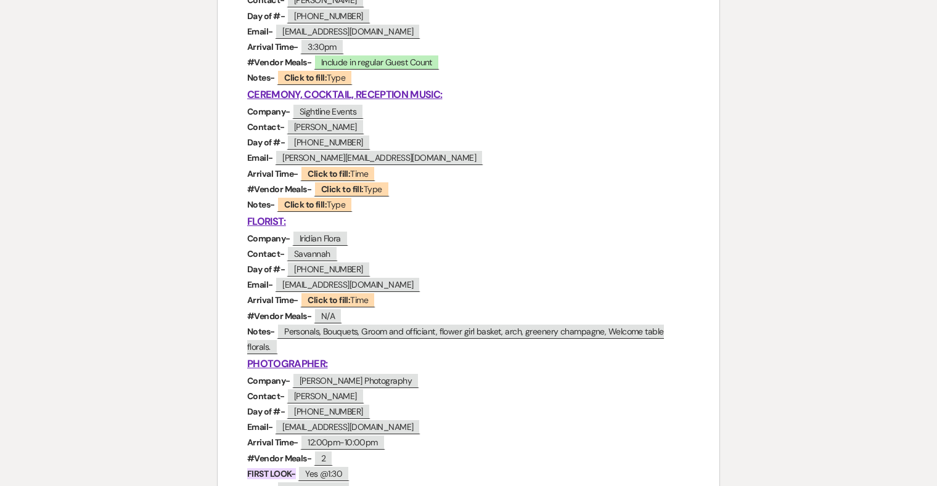
scroll to position [716, 0]
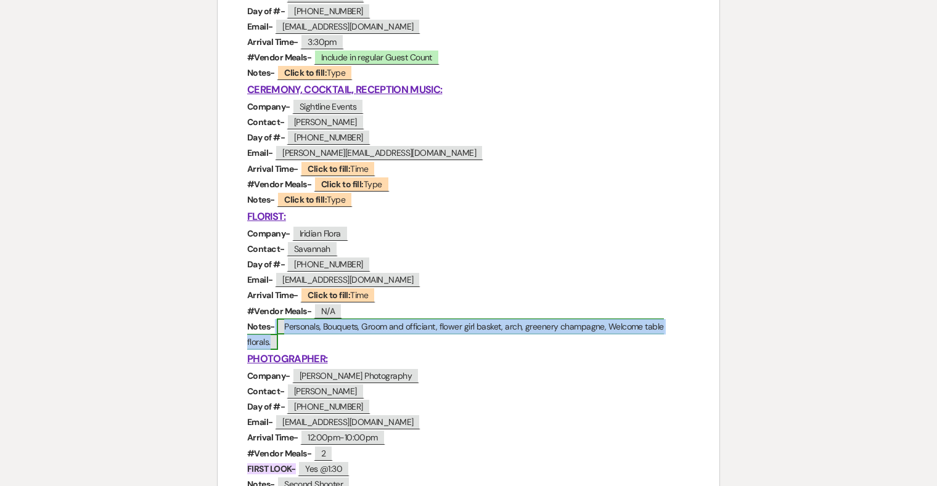
click at [525, 327] on span "Personals, Bouquets, Groom and officiant, flower girl basket, arch, greenery ch…" at bounding box center [455, 334] width 417 height 31
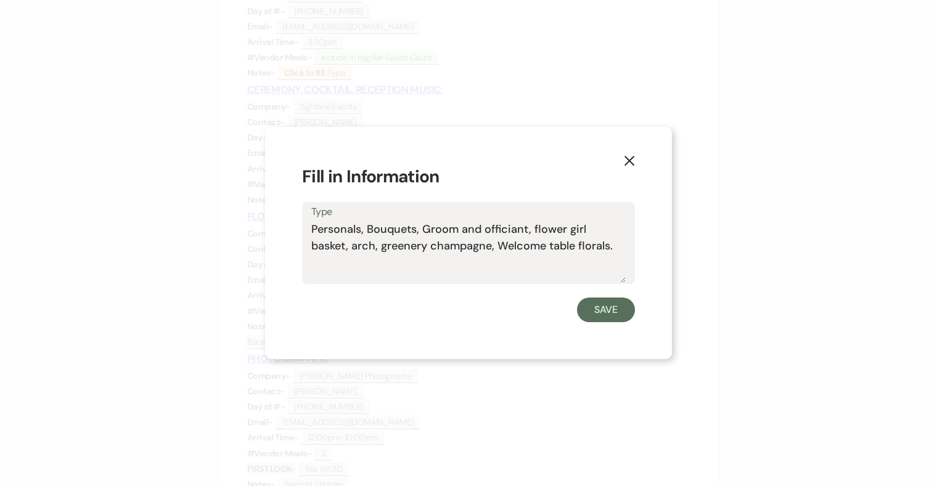
click at [340, 244] on textarea "Personals, Bouquets, Groom and officiant, flower girl basket, arch, greenery ch…" at bounding box center [468, 252] width 314 height 62
click at [385, 245] on textarea "Personals, Bouquets, Groom and officiant, flower girl basket, arch, greenery ch…" at bounding box center [468, 252] width 314 height 62
click at [449, 247] on textarea "Personals, Bouquets, Groom and officiant, flower girl basket, arch, greenery ch…" at bounding box center [468, 252] width 314 height 62
click at [416, 228] on textarea "Personals, Bouquets, Groom and officiant, flower girl basket, arch, greenery ch…" at bounding box center [468, 252] width 314 height 62
type textarea "Personals, Bouquets, Groom and officiant, flower girl basket, arch, greenery ch…"
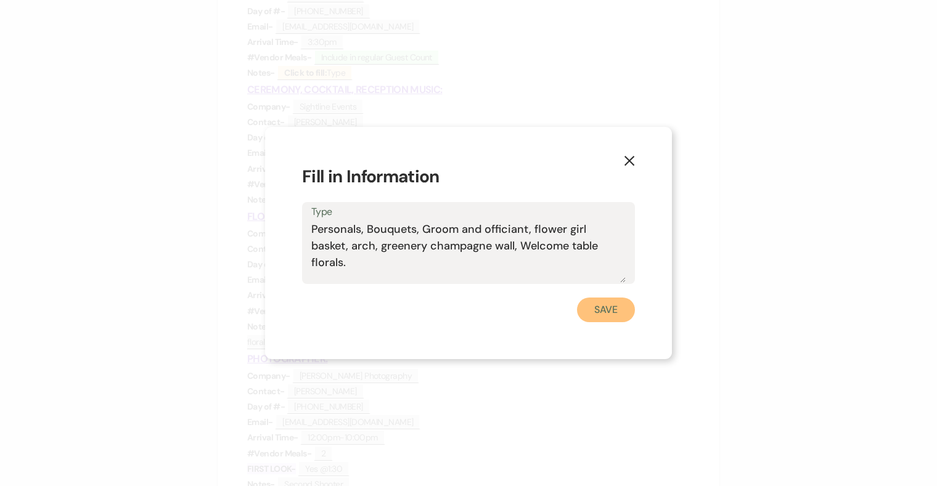
click at [619, 316] on button "Save" at bounding box center [606, 310] width 58 height 25
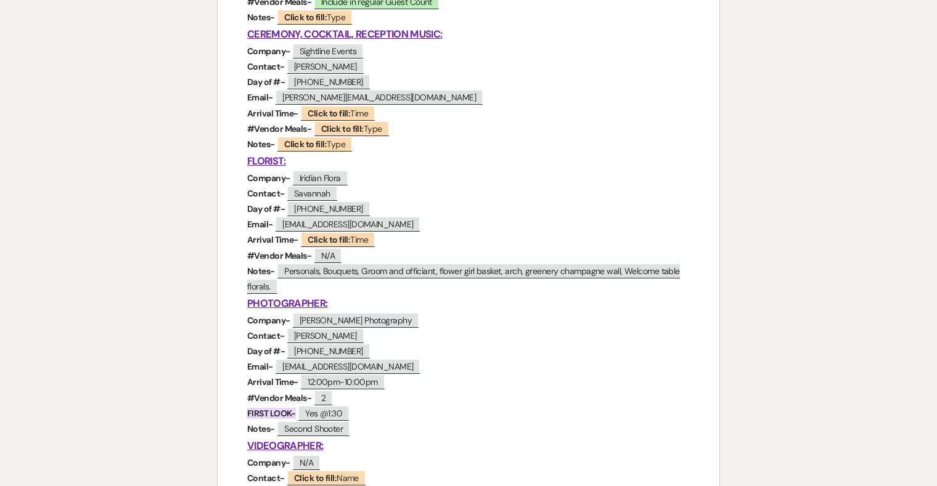
scroll to position [773, 0]
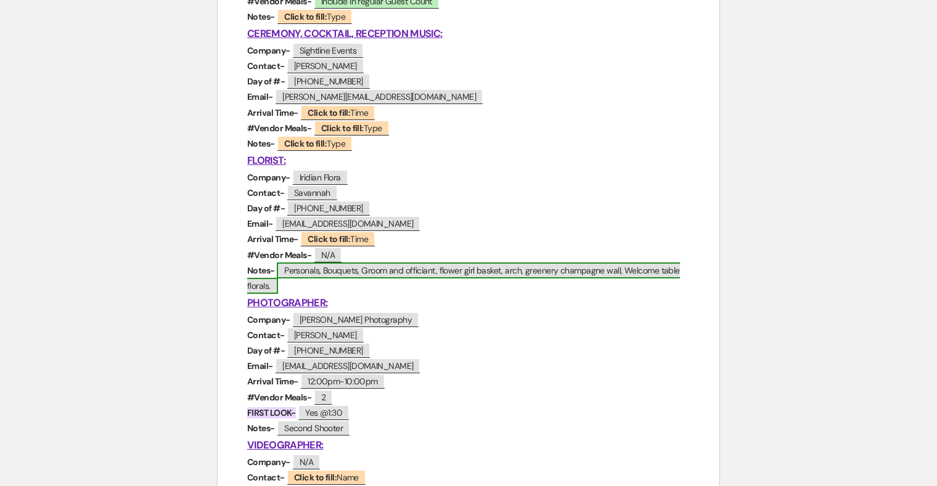
click at [627, 272] on span "Personals, Bouquets, Groom and officiant, flower girl basket, arch, greenery ch…" at bounding box center [463, 278] width 433 height 31
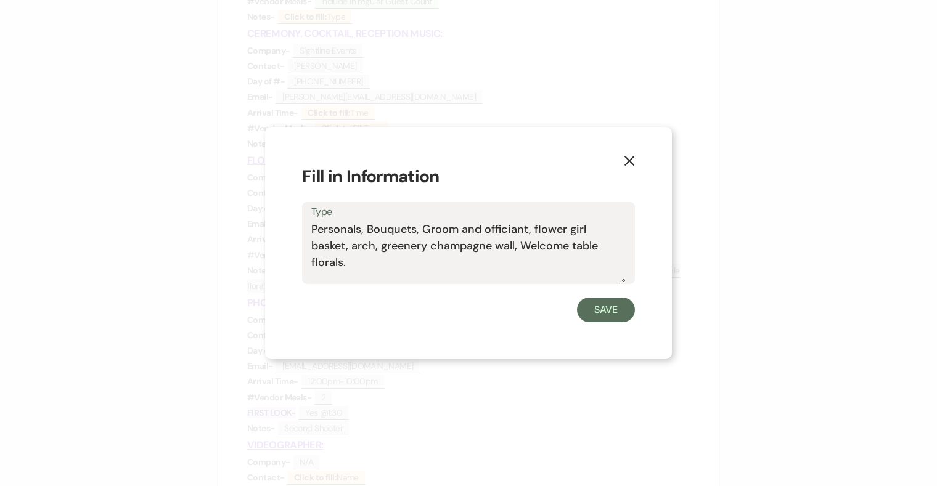
drag, startPoint x: 591, startPoint y: 245, endPoint x: 478, endPoint y: 243, distance: 112.9
click at [478, 243] on textarea "Personals, Bouquets, Groom and officiant, flower girl basket, arch, greenery ch…" at bounding box center [468, 252] width 314 height 62
click at [568, 245] on textarea "Personals, Bouquets, Groom and officiant, flower girl basket, arch, greenery ch…" at bounding box center [468, 252] width 314 height 62
drag, startPoint x: 366, startPoint y: 230, endPoint x: 282, endPoint y: 230, distance: 83.2
click at [282, 230] on div "X Fill in Information Type Personals, Bouquets, Groom and officiant, flower gir…" at bounding box center [468, 243] width 407 height 232
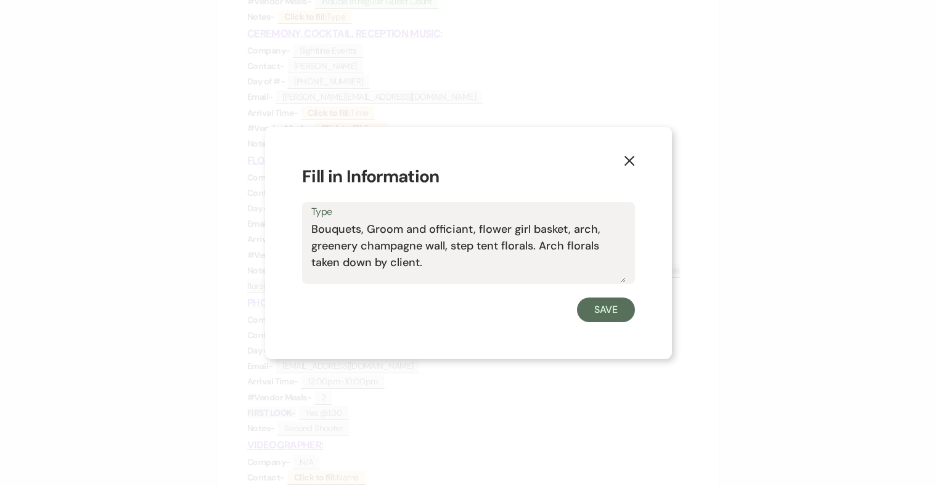
click at [469, 231] on textarea "Bouquets, Groom and officiant, flower girl basket, arch, greenery champagne wal…" at bounding box center [468, 252] width 314 height 62
click at [530, 266] on textarea "Bouquets, Groom and officiant only boutineere, flower girl basket, arch, greene…" at bounding box center [468, 252] width 314 height 62
click at [523, 221] on textarea "Bouquets, Groom and officiant only boutineere, flower girl basket, arch, greene…" at bounding box center [468, 252] width 314 height 62
click at [524, 232] on textarea "Bouquets, Groom and officiant only boutineere, flower girl basket, arch, greene…" at bounding box center [468, 252] width 314 height 62
type textarea "Bouquets, Groom and officiant only boutineere, flower girl basket, arch, greene…"
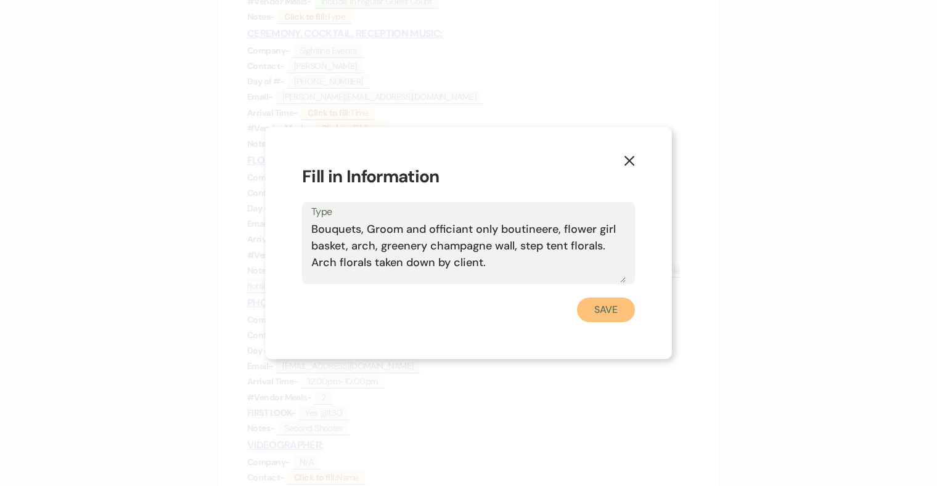
click at [614, 309] on button "Save" at bounding box center [606, 310] width 58 height 25
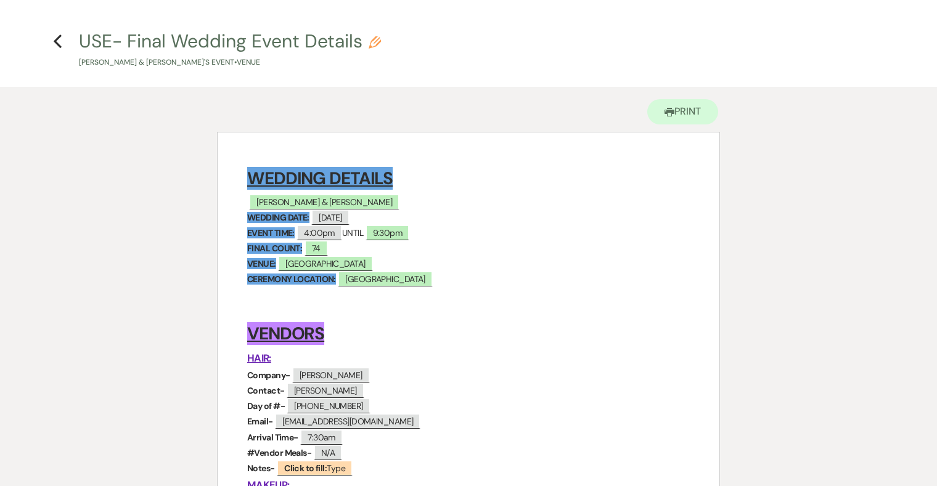
scroll to position [0, 0]
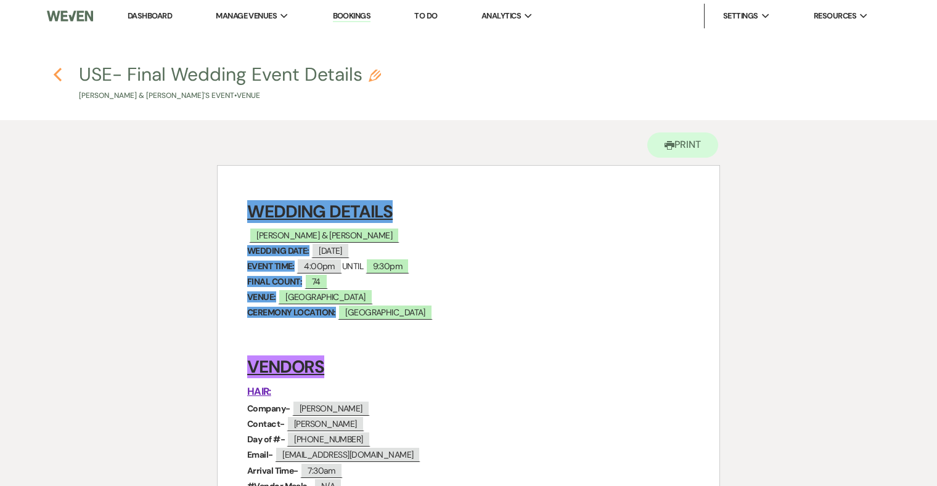
click at [57, 72] on use "button" at bounding box center [58, 75] width 8 height 14
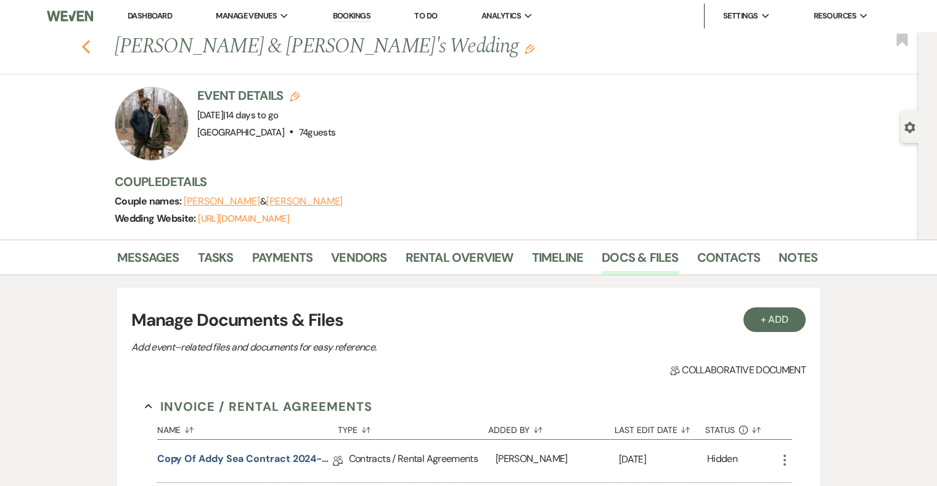
click at [87, 52] on icon "Previous" at bounding box center [85, 46] width 9 height 15
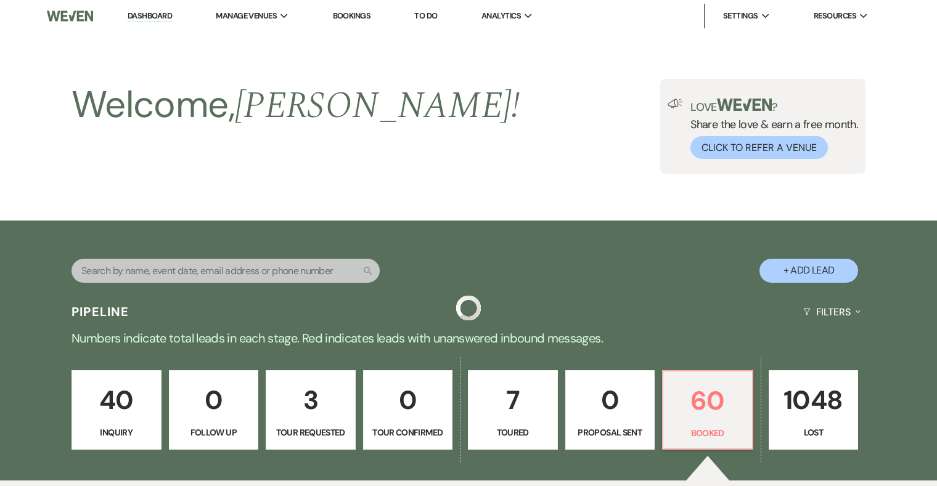
scroll to position [444, 0]
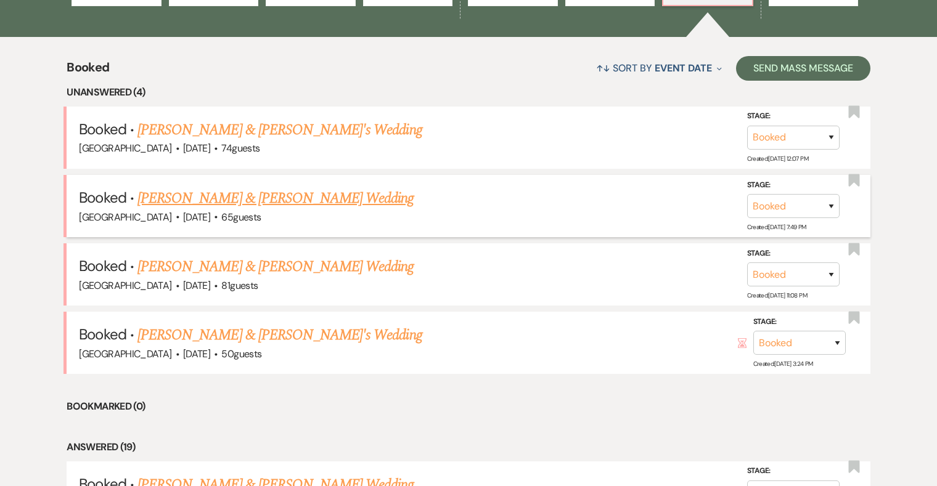
click at [306, 195] on link "[PERSON_NAME] & [PERSON_NAME] Wedding" at bounding box center [275, 198] width 276 height 22
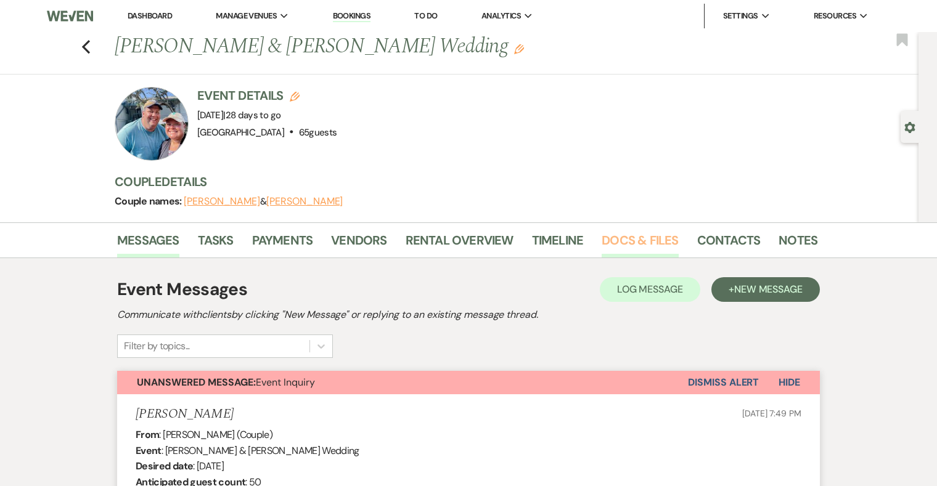
click at [648, 241] on link "Docs & Files" at bounding box center [640, 244] width 76 height 27
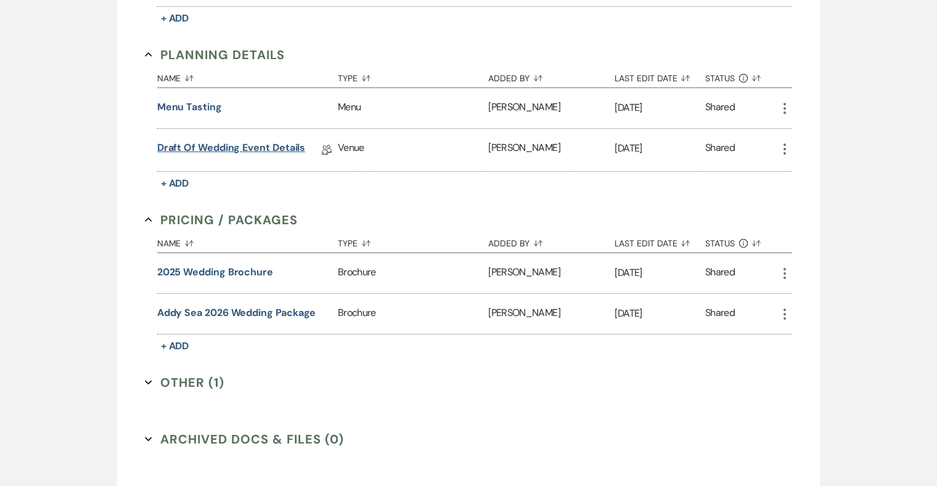
scroll to position [792, 0]
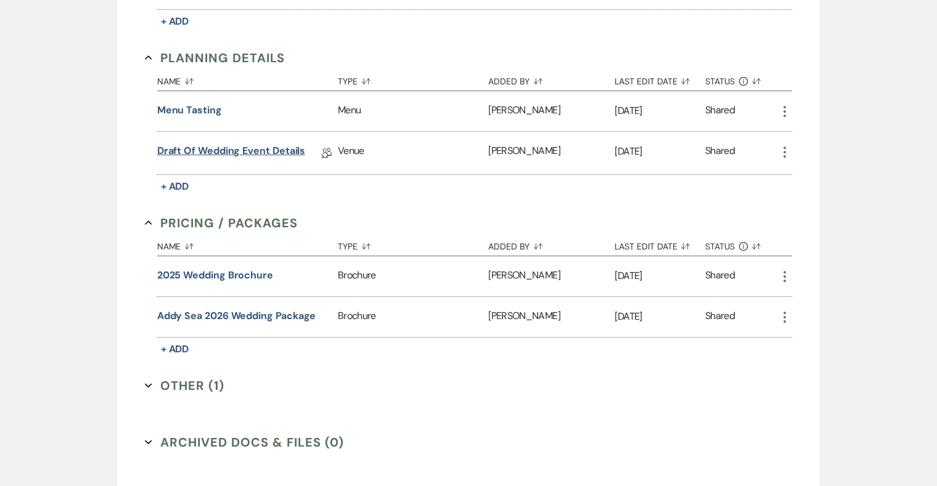
click at [232, 151] on link "Draft of Wedding Event Details" at bounding box center [231, 153] width 149 height 19
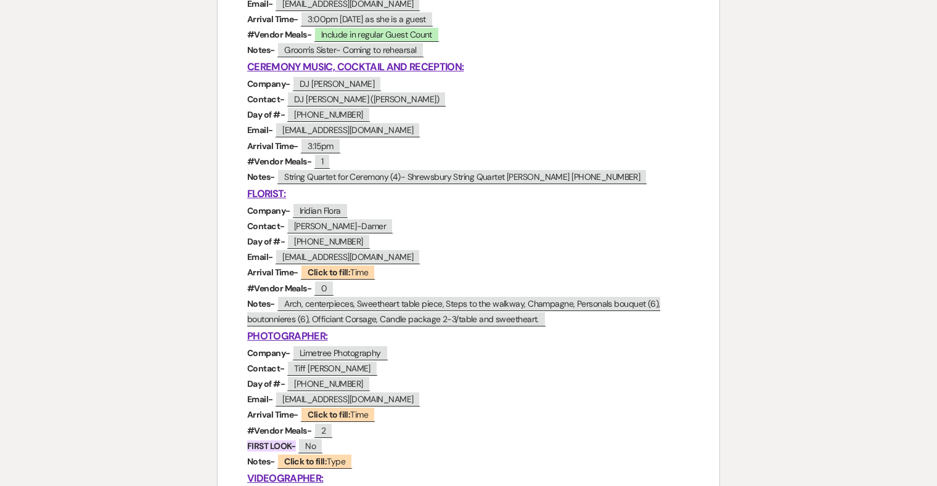
scroll to position [747, 0]
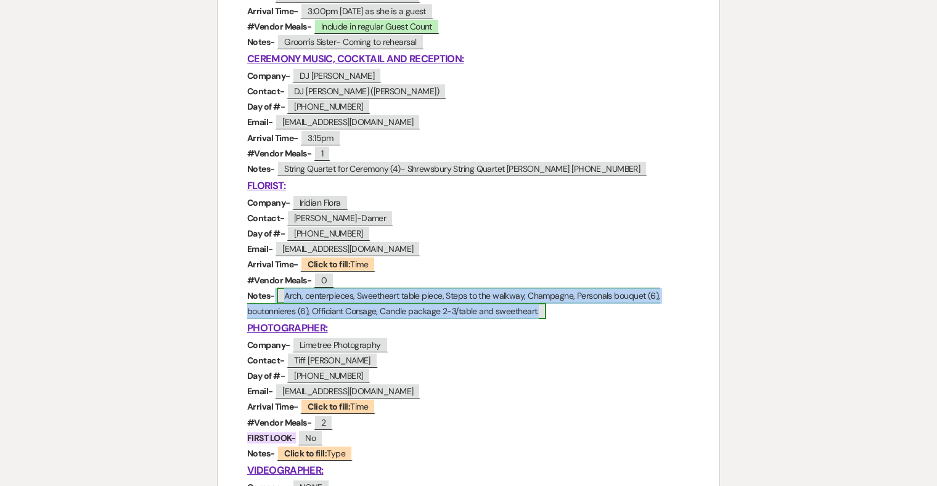
click at [293, 299] on span "Arch, centerpieces, Sweetheart table piece, Steps to the walkway, Champagne, Pe…" at bounding box center [453, 303] width 413 height 31
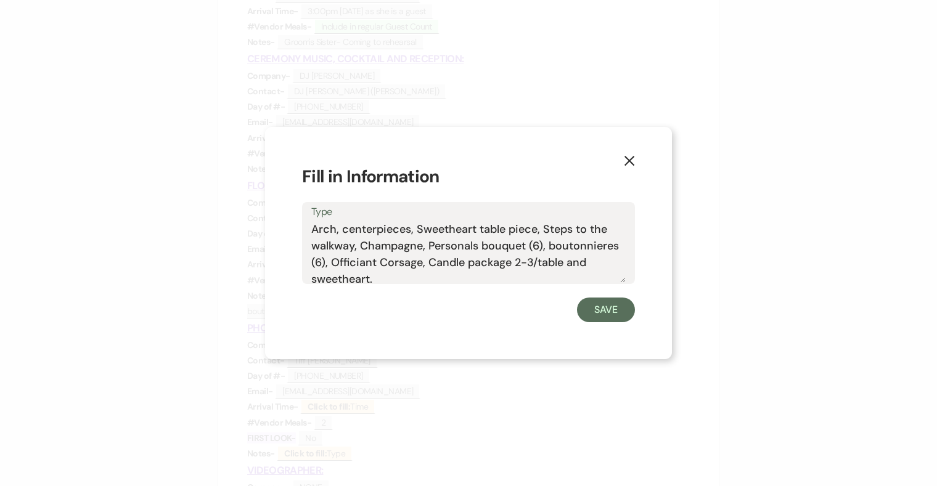
click at [334, 227] on textarea "Arch, centerpieces, Sweetheart table piece, Steps to the walkway, Champagne, Pe…" at bounding box center [468, 252] width 314 height 62
click at [549, 230] on textarea "Arch (savannah breaking down), centerpieces, Sweetheart table piece, Steps to t…" at bounding box center [468, 252] width 314 height 62
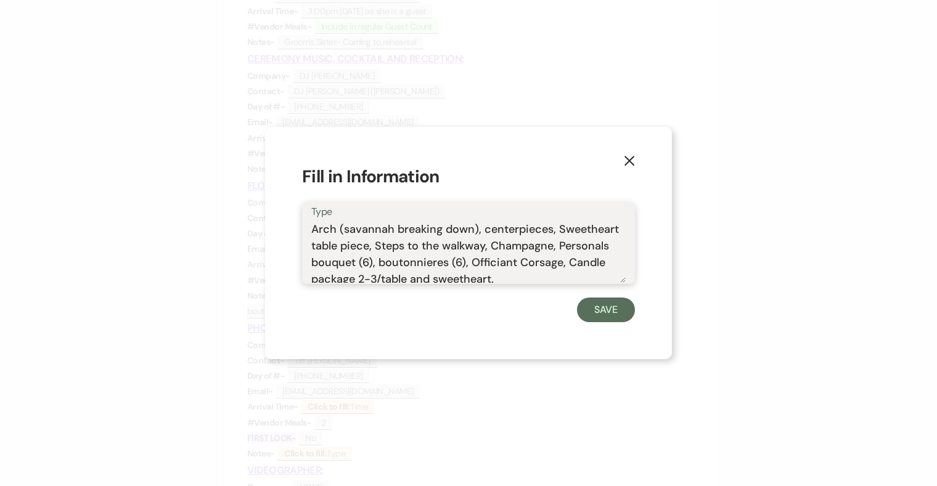
click at [369, 245] on textarea "Arch (savannah breaking down), centerpieces, Sweetheart table piece, Steps to t…" at bounding box center [468, 252] width 314 height 62
click at [548, 231] on textarea "Arch (savannah breaking down), centerpieces, Sweetheart table piece, Steps to t…" at bounding box center [468, 252] width 314 height 62
click at [552, 244] on textarea "Arch (savannah breaking down), centerpieces, Sweetheart table piece, Steps to t…" at bounding box center [468, 252] width 314 height 62
click at [438, 245] on textarea "Arch (savannah breaking down), centerpieces, Sweetheart table piece, Steps to t…" at bounding box center [468, 252] width 314 height 62
click at [577, 247] on textarea "Arch (savannah breaking down), centerpieces, Sweetheart table piece, Steps to t…" at bounding box center [468, 252] width 314 height 62
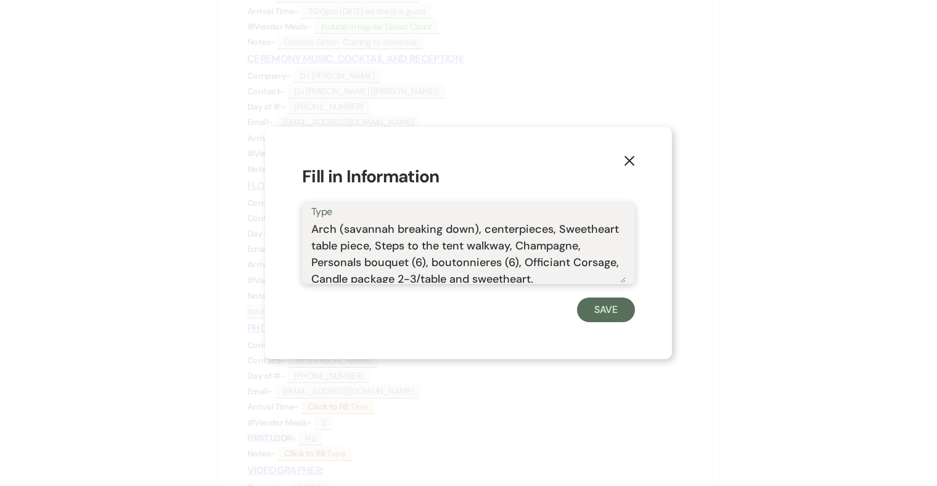
type textarea "Arch (savannah breaking down), centerpieces, Sweetheart table piece, Steps to t…"
click at [610, 302] on button "Save" at bounding box center [606, 310] width 58 height 25
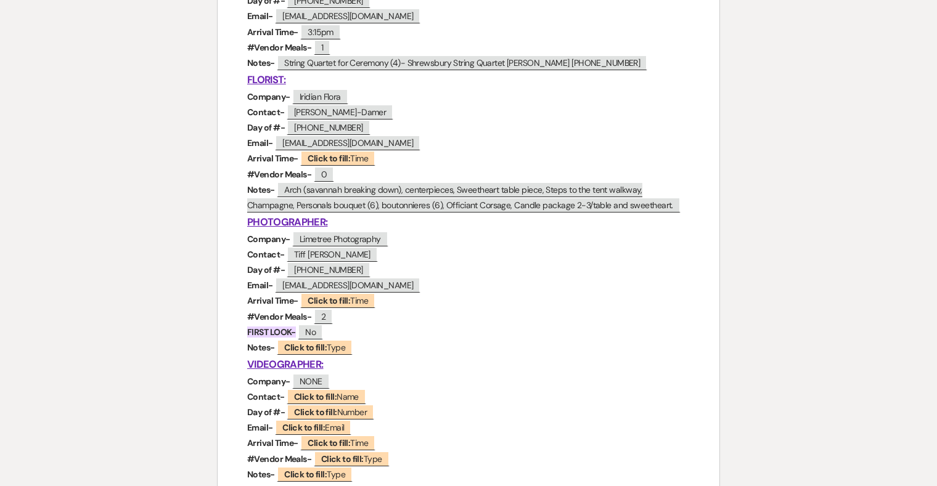
scroll to position [847, 0]
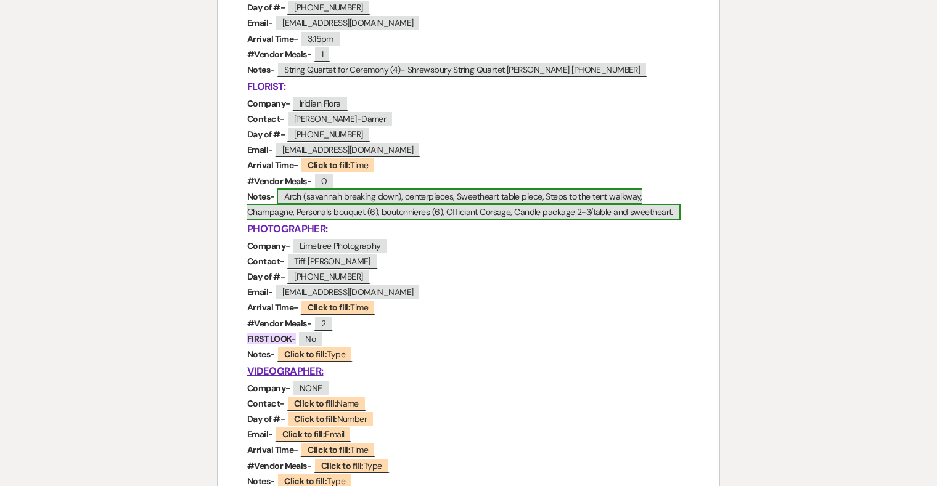
click at [325, 211] on span "Arch (savannah breaking down), centerpieces, Sweetheart table piece, Steps to t…" at bounding box center [463, 204] width 433 height 31
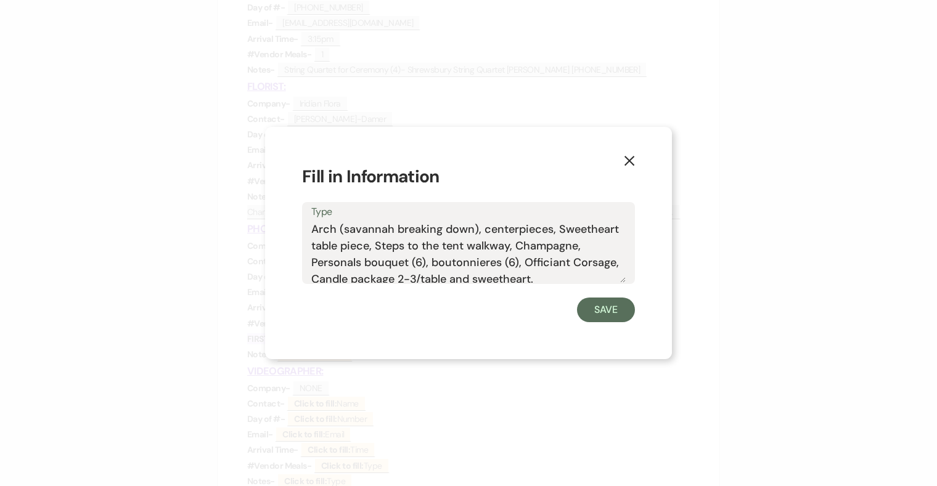
click at [423, 263] on textarea "Arch (savannah breaking down), centerpieces, Sweetheart table piece, Steps to t…" at bounding box center [468, 252] width 314 height 62
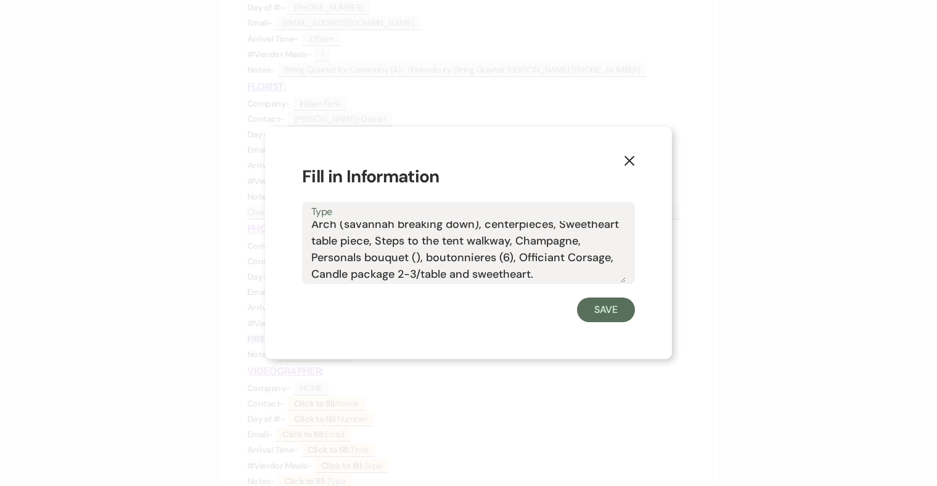
type textarea "Arch (savannah breaking down), centerpieces, Sweetheart table piece, Steps to t…"
click at [618, 314] on button "Save" at bounding box center [606, 310] width 58 height 25
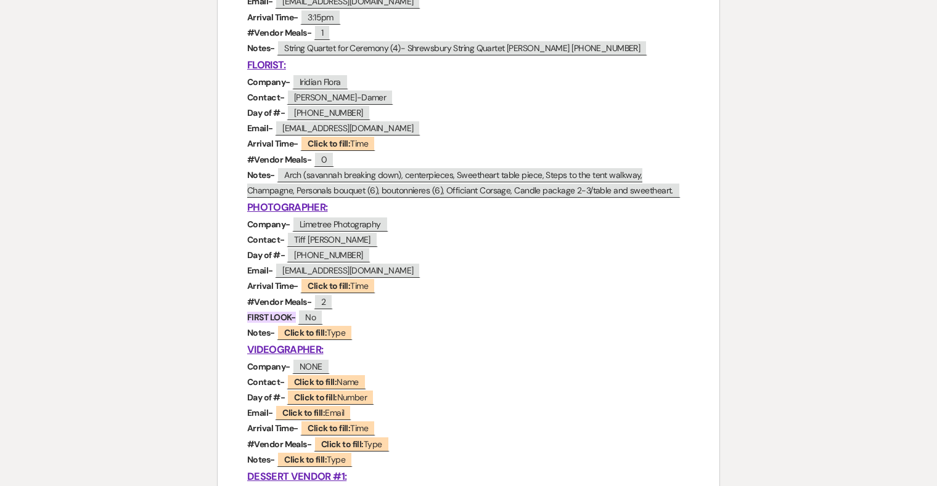
scroll to position [809, 0]
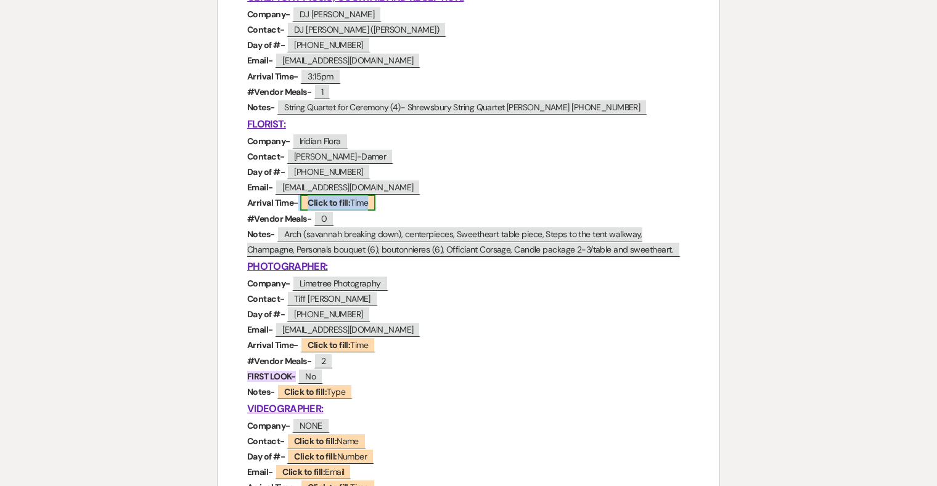
click at [326, 206] on b "Click to fill:" at bounding box center [329, 202] width 43 height 11
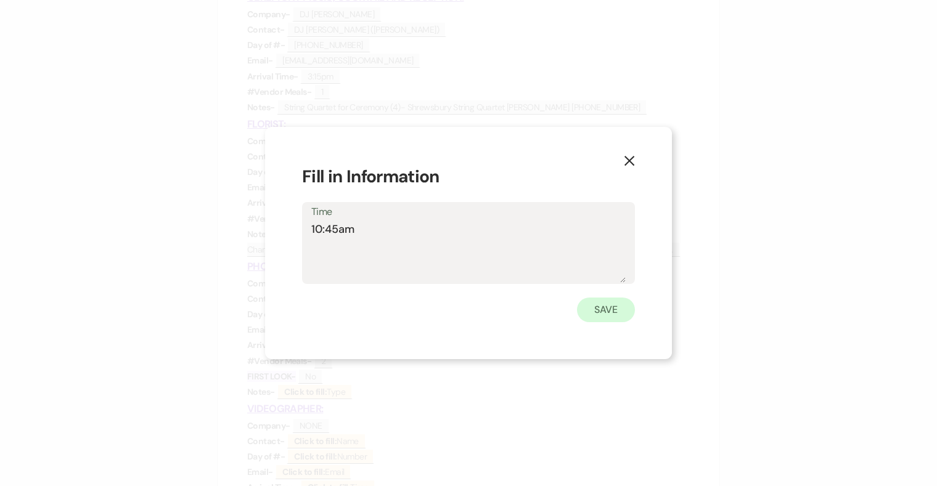
type textarea "10:45am"
click at [615, 308] on button "Save" at bounding box center [606, 310] width 58 height 25
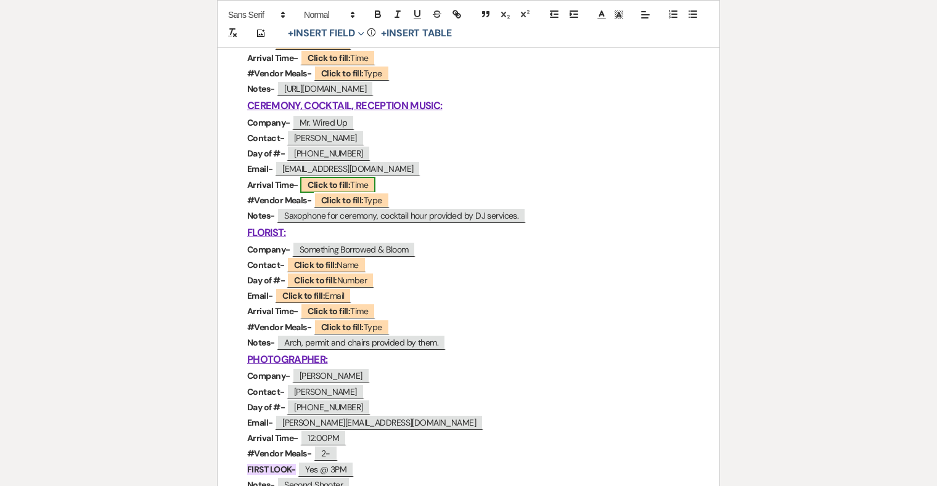
scroll to position [890, 0]
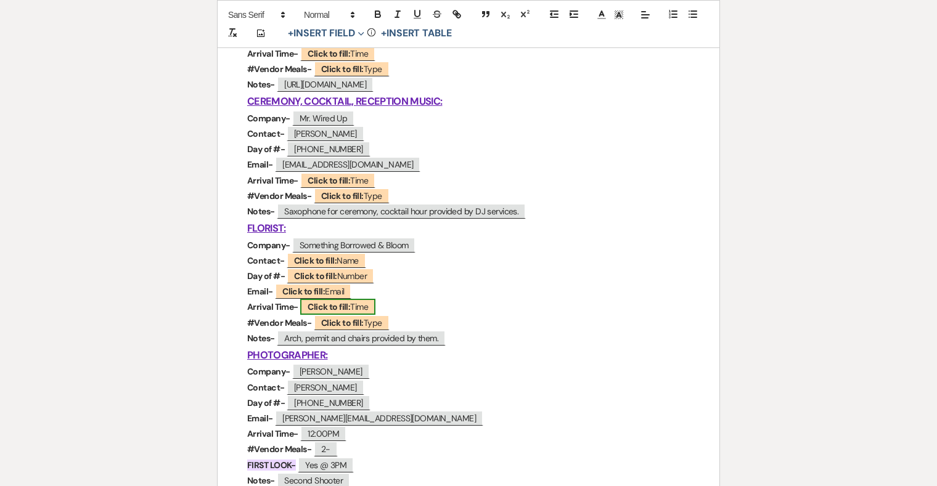
click at [326, 302] on b "Click to fill:" at bounding box center [329, 306] width 43 height 11
select select "Time"
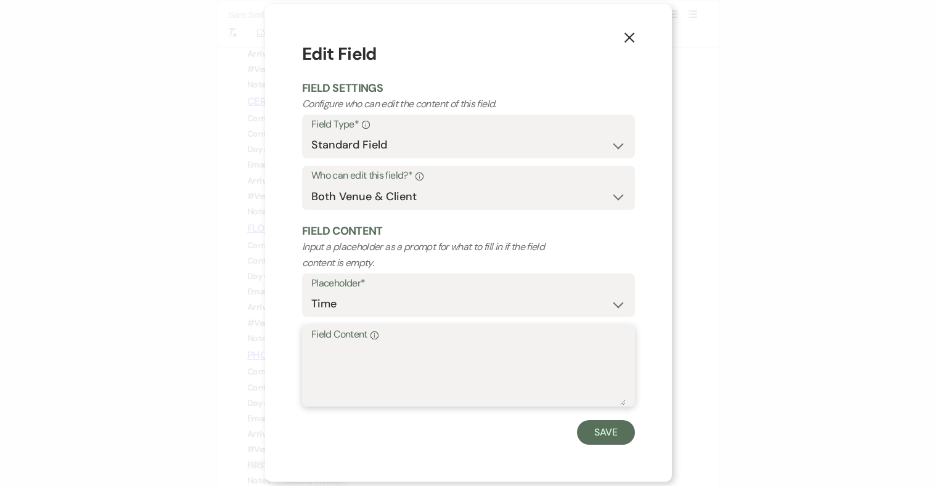
click at [350, 361] on textarea "Field Content Info" at bounding box center [468, 375] width 314 height 62
type textarea "9:30am"
click at [603, 437] on button "Save" at bounding box center [606, 432] width 58 height 25
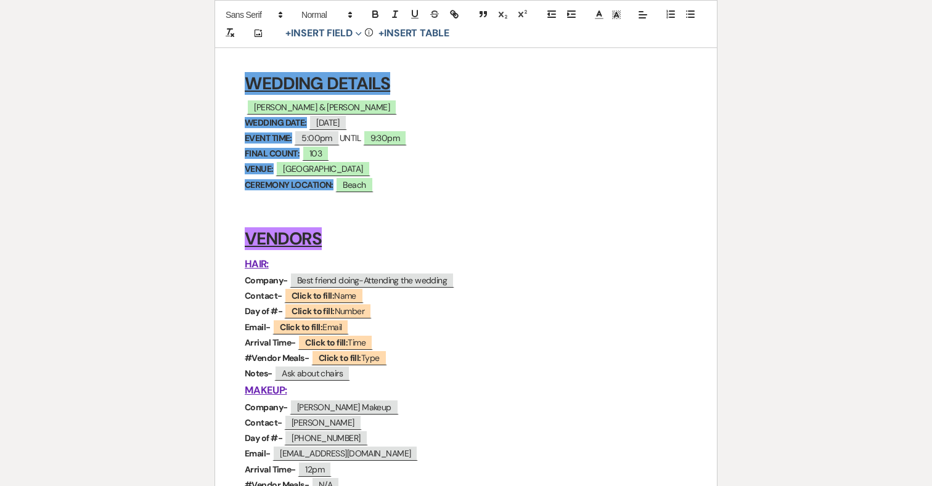
scroll to position [0, 0]
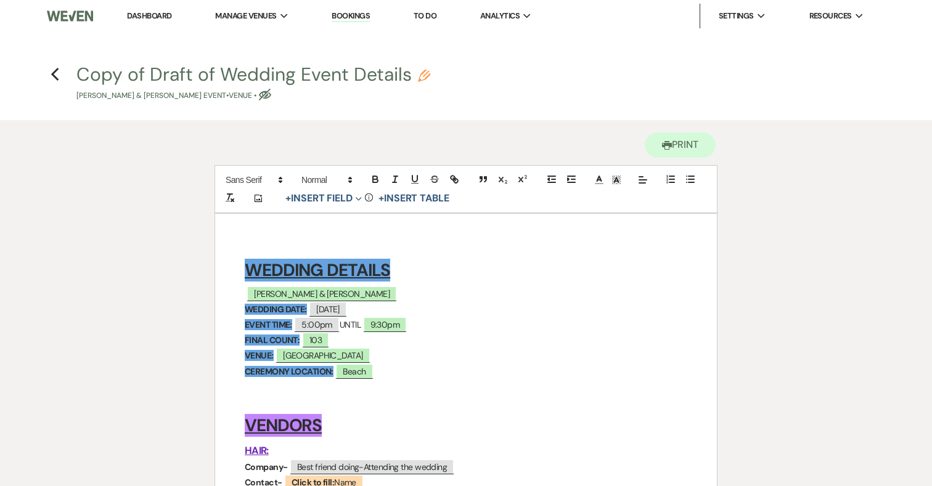
click at [73, 11] on img at bounding box center [70, 16] width 46 height 26
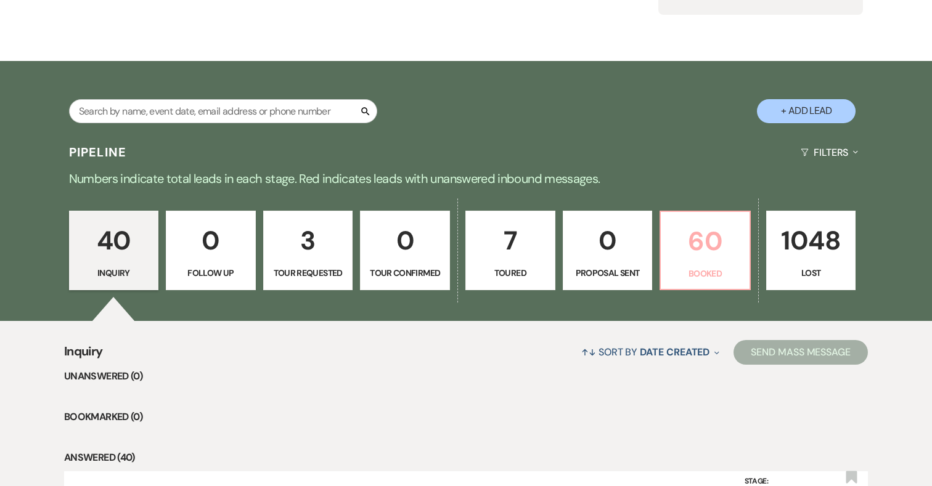
click at [694, 251] on p "60" at bounding box center [705, 241] width 74 height 41
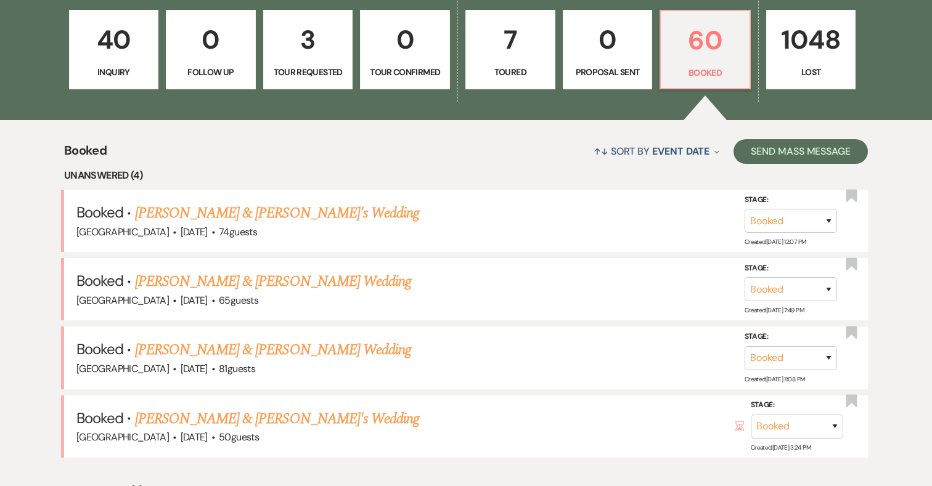
scroll to position [362, 0]
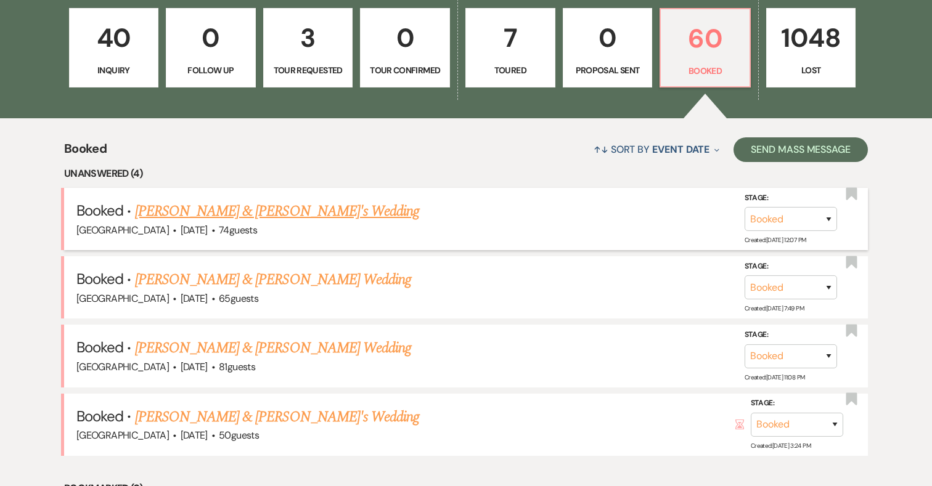
click at [338, 206] on link "[PERSON_NAME] & [PERSON_NAME]'s Wedding" at bounding box center [277, 211] width 285 height 22
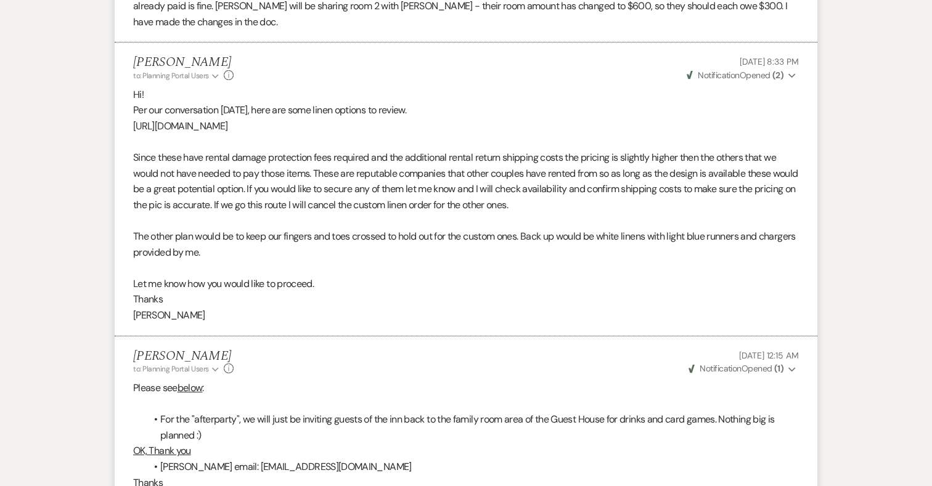
scroll to position [10321, 0]
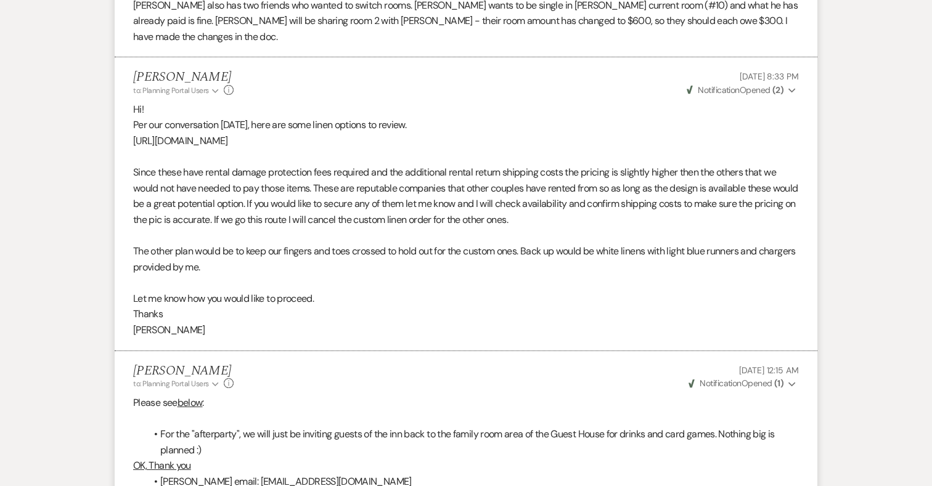
drag, startPoint x: 537, startPoint y: 129, endPoint x: 50, endPoint y: 129, distance: 487.1
copy p "https://drive.google.com/file/d/14SvhrKHwPdG0ray8YNdphb7C9MdWWiuz/view?usp=driv…"
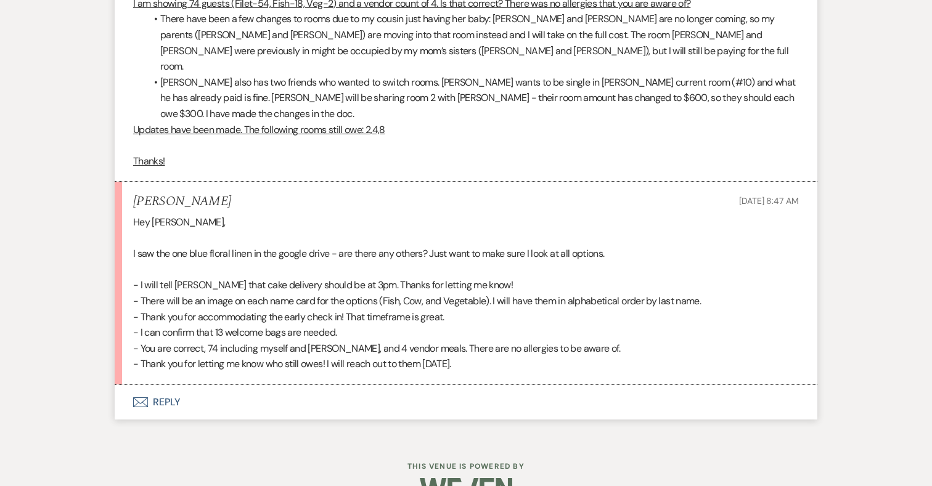
click at [166, 385] on button "Envelope Reply" at bounding box center [466, 402] width 703 height 35
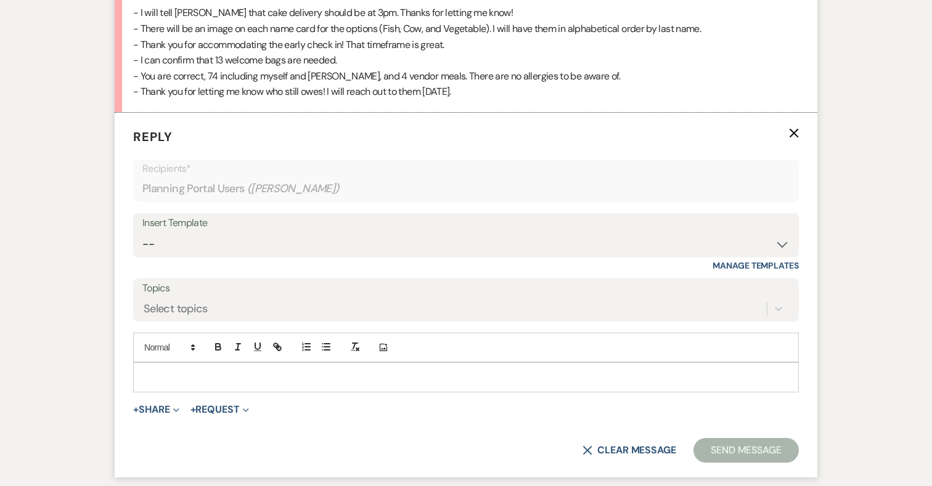
scroll to position [11278, 0]
click at [294, 362] on div at bounding box center [466, 376] width 665 height 28
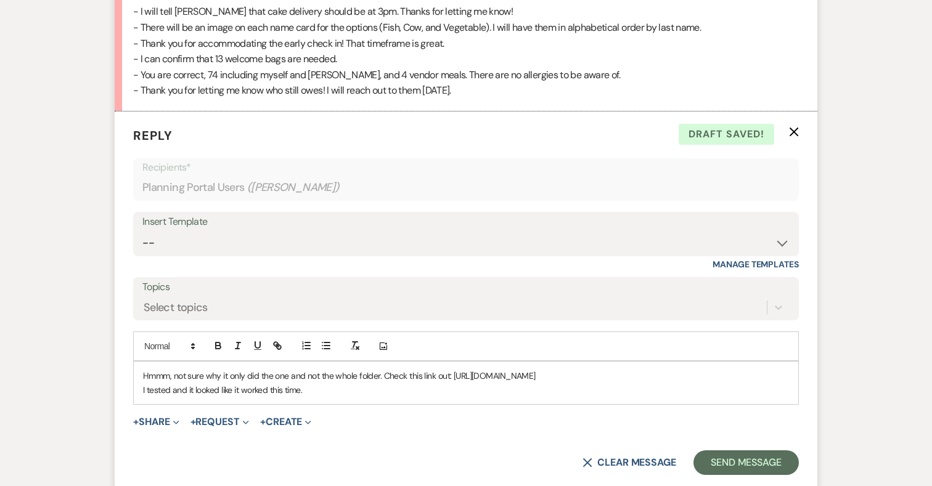
click at [289, 369] on p "Hmmm, not sure why it only did the one and not the whole folder. Check this lin…" at bounding box center [466, 376] width 646 height 14
click at [409, 369] on p "Hmmm, not sure why it only did the one picture and not the whole folder. Check …" at bounding box center [466, 376] width 646 height 14
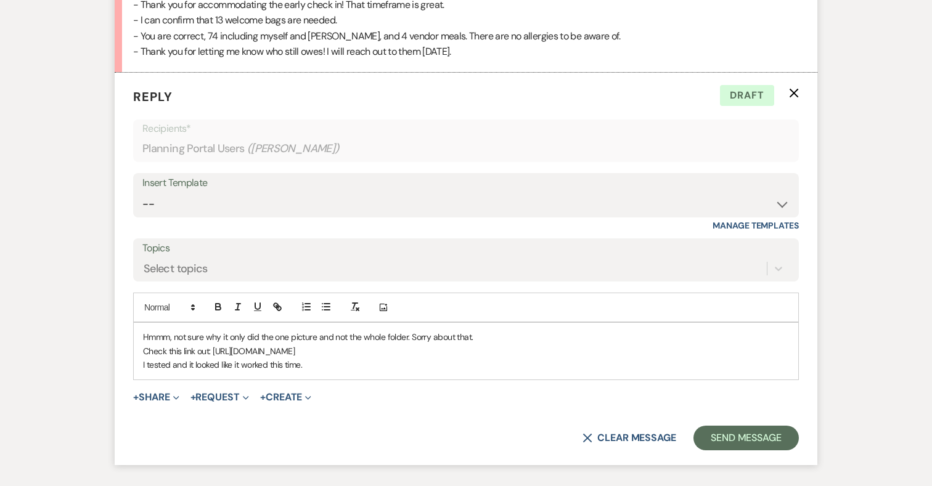
scroll to position [11319, 0]
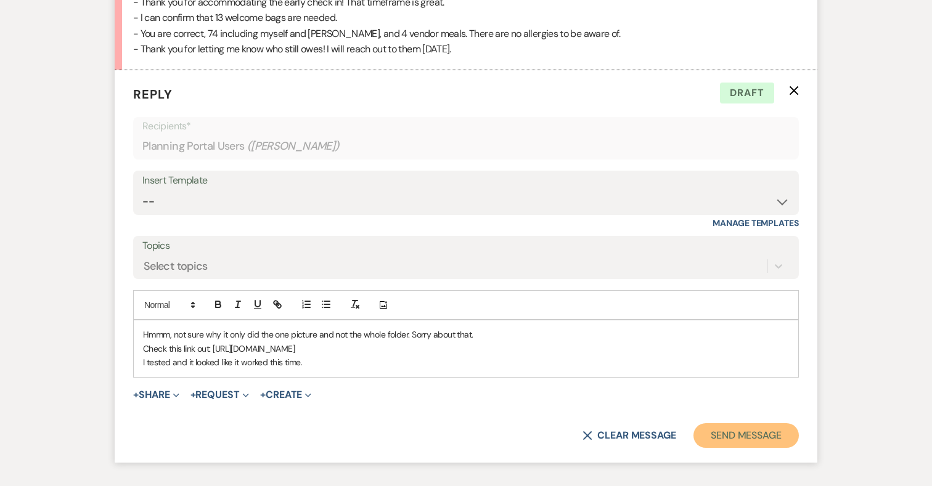
click at [722, 424] on button "Send Message" at bounding box center [746, 436] width 105 height 25
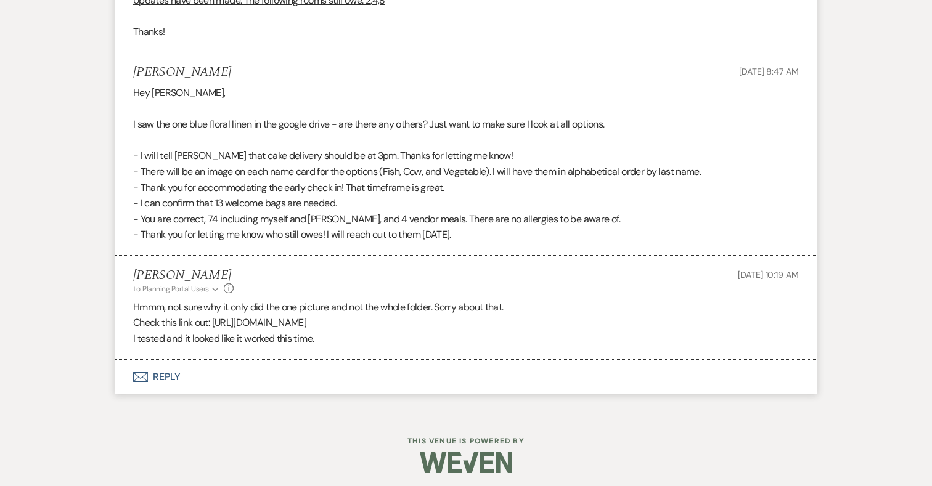
scroll to position [11108, 0]
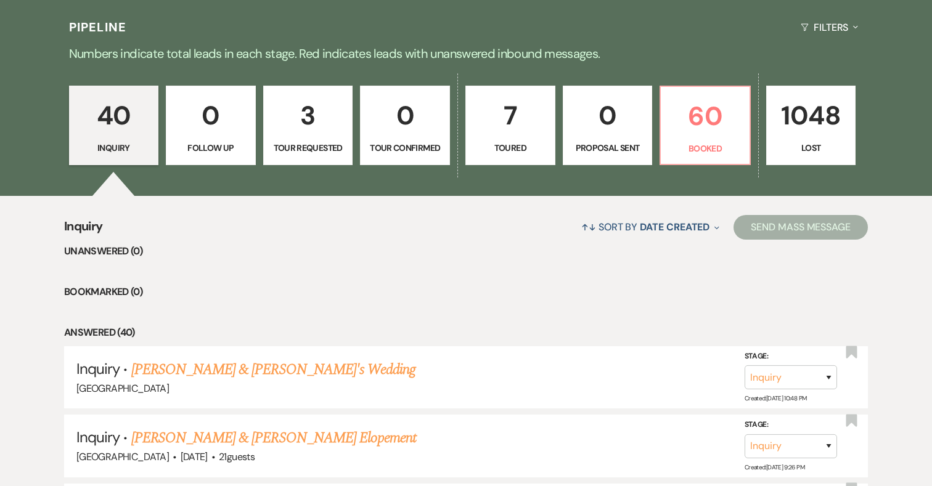
scroll to position [40, 0]
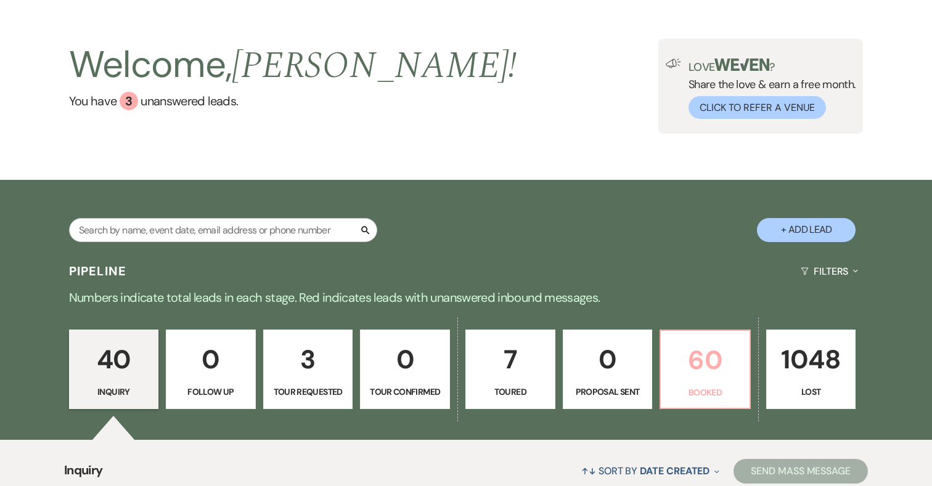
click at [692, 383] on link "60 Booked" at bounding box center [705, 370] width 91 height 80
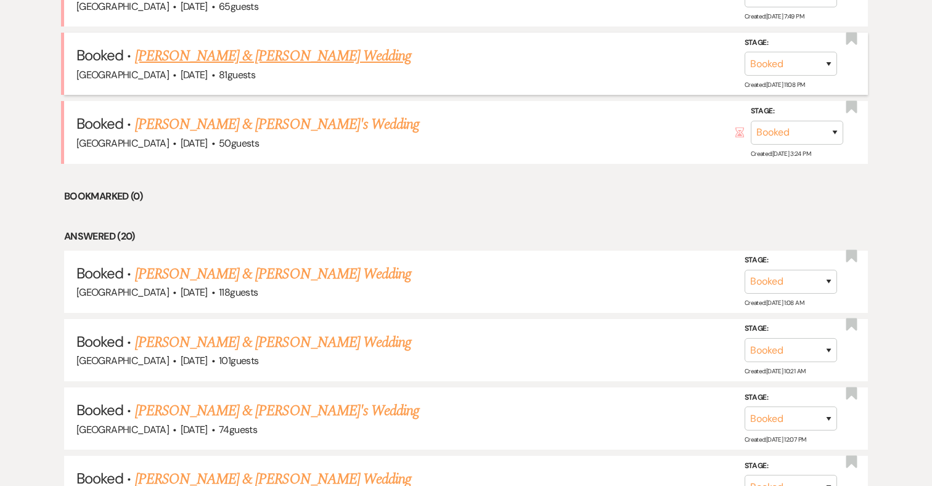
scroll to position [598, 0]
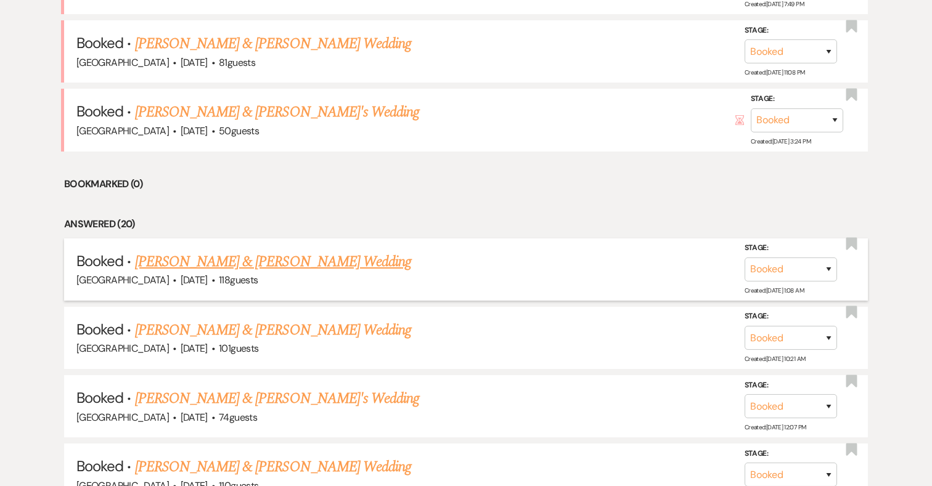
click at [307, 266] on link "[PERSON_NAME] & [PERSON_NAME] Wedding" at bounding box center [273, 262] width 276 height 22
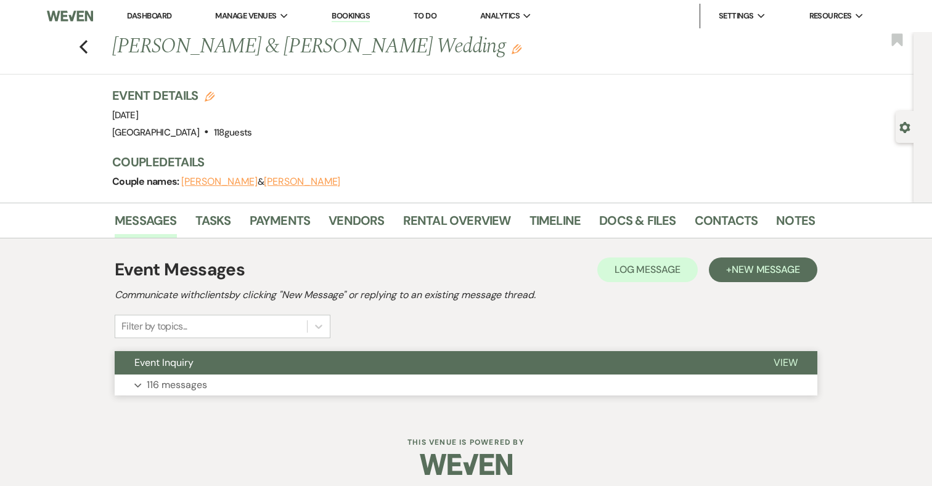
click at [522, 380] on button "Expand 116 messages" at bounding box center [466, 385] width 703 height 21
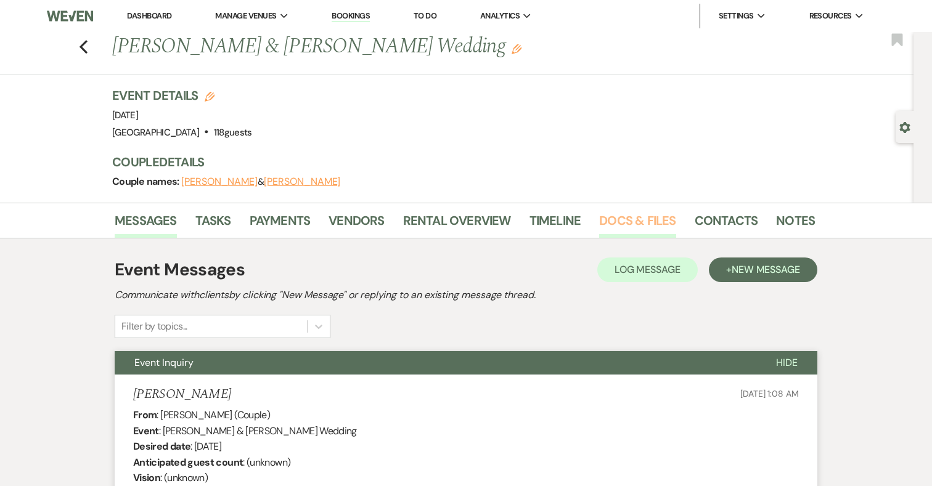
click at [625, 223] on link "Docs & Files" at bounding box center [637, 224] width 76 height 27
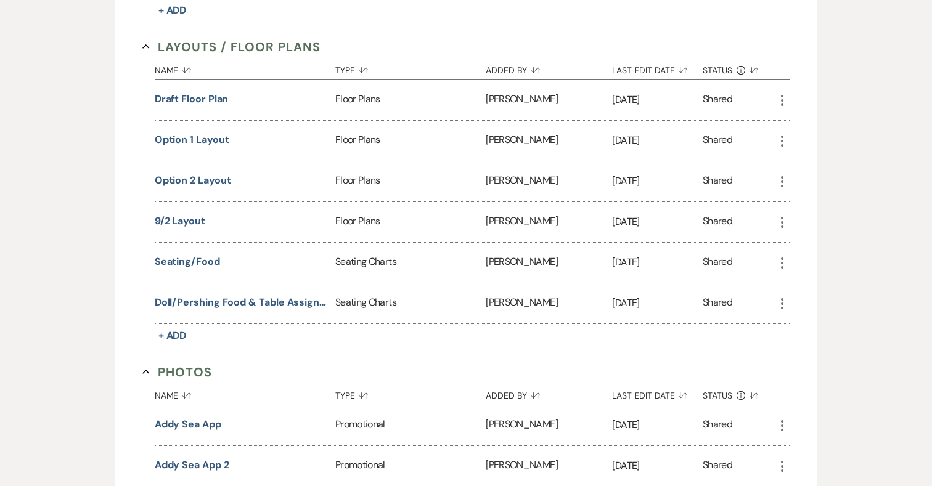
scroll to position [834, 0]
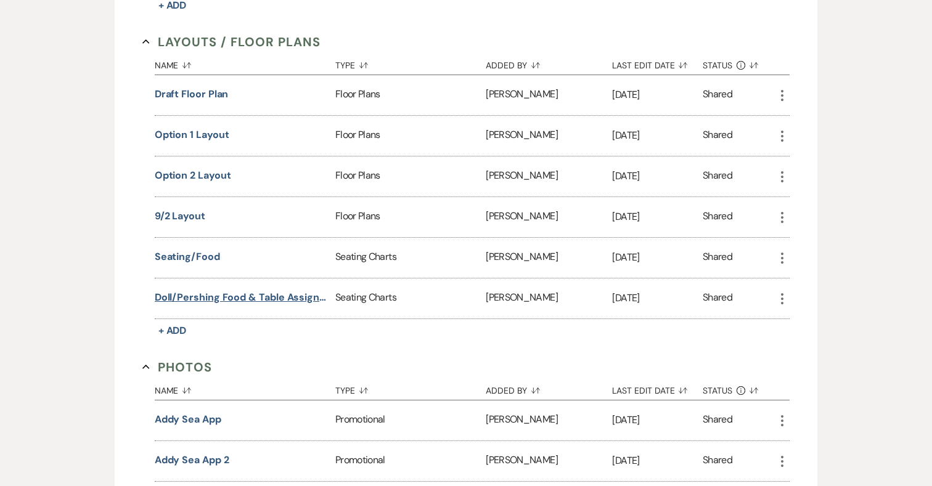
click at [297, 295] on button "Doll/Pershing Food & Table Assignment" at bounding box center [243, 297] width 176 height 15
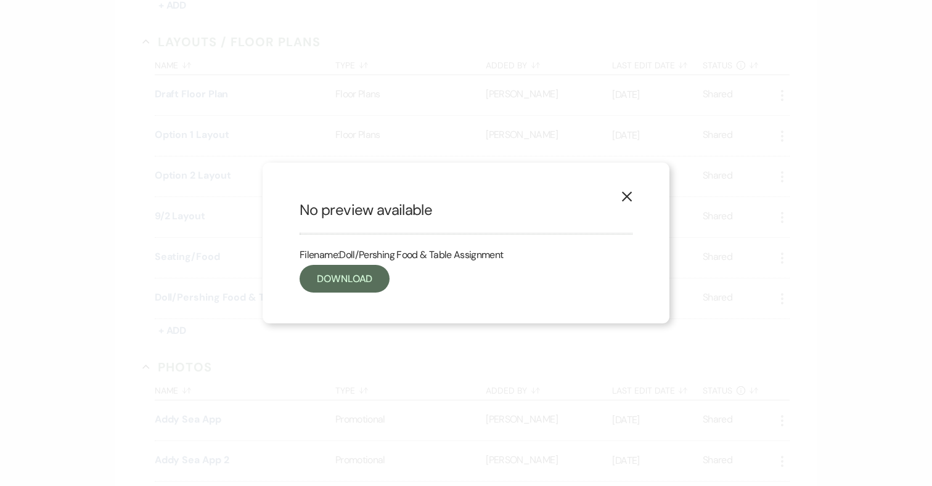
click at [631, 195] on icon "X" at bounding box center [626, 196] width 11 height 11
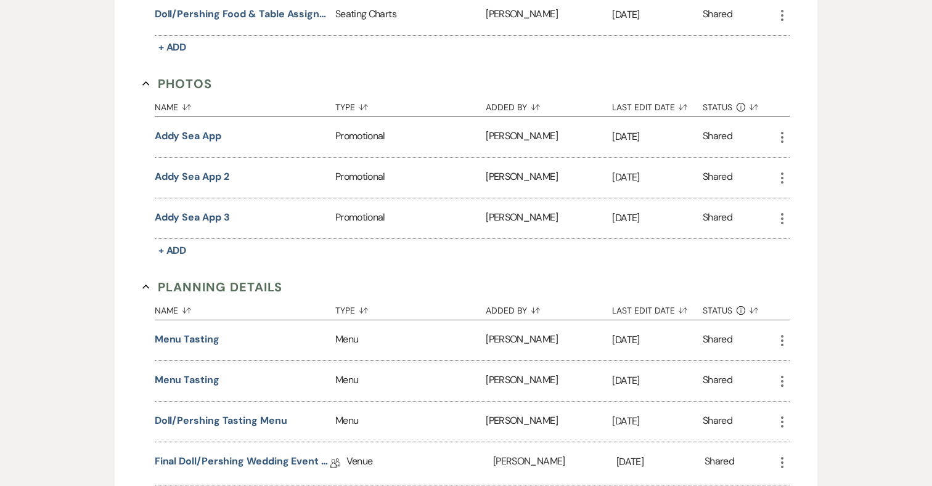
scroll to position [1189, 0]
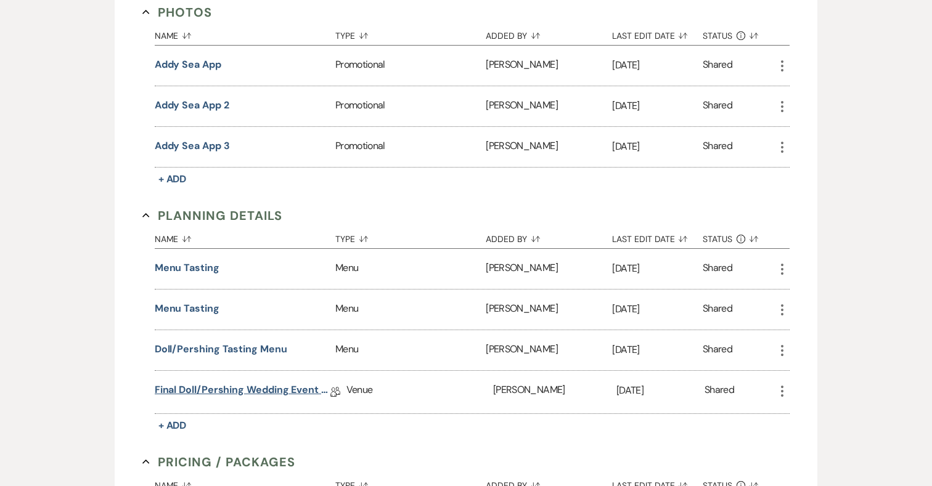
click at [263, 383] on link "Final Doll/Pershing Wedding Event Details" at bounding box center [243, 392] width 176 height 19
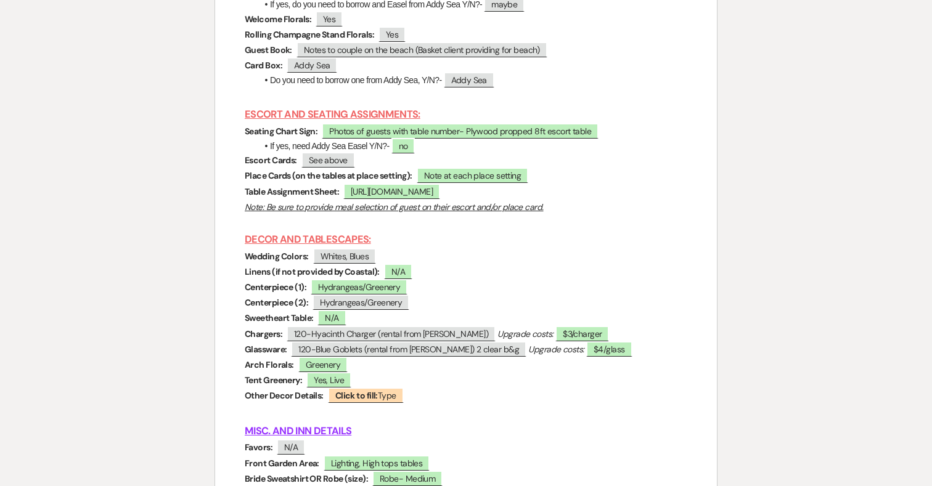
scroll to position [5049, 0]
